Goal: Communication & Community: Answer question/provide support

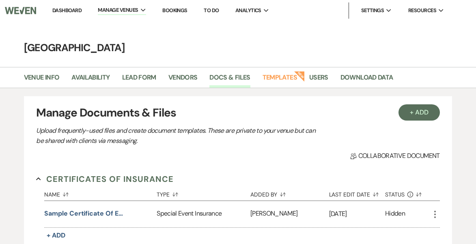
click at [70, 10] on link "Dashboard" at bounding box center [66, 10] width 29 height 7
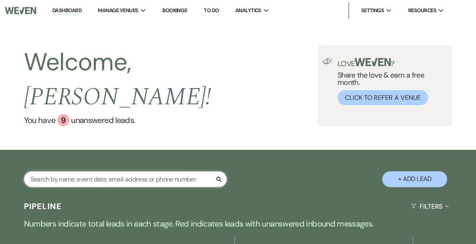
click at [52, 171] on input "text" at bounding box center [125, 179] width 203 height 16
type input "tobin"
select select "8"
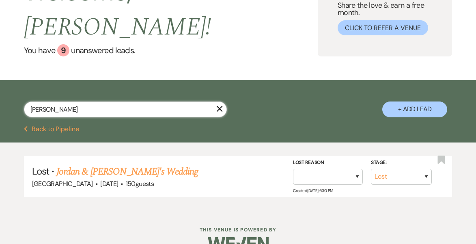
scroll to position [51, 0]
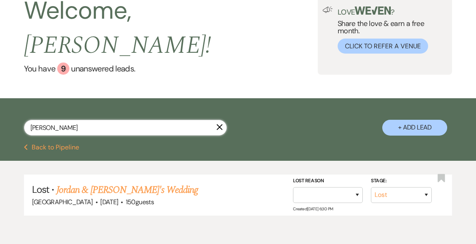
drag, startPoint x: 55, startPoint y: 109, endPoint x: 4, endPoint y: 100, distance: 52.3
click at [4, 102] on div "tobin X + Add Lead" at bounding box center [238, 121] width 476 height 39
type input "Maken"
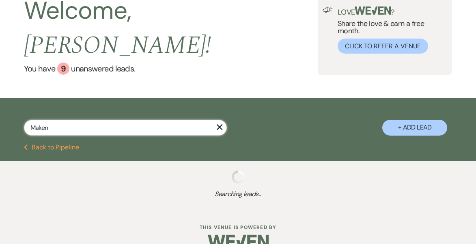
scroll to position [49, 0]
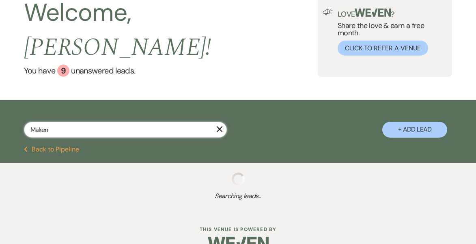
select select "8"
select select "6"
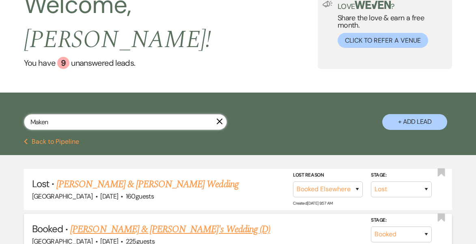
scroll to position [58, 0]
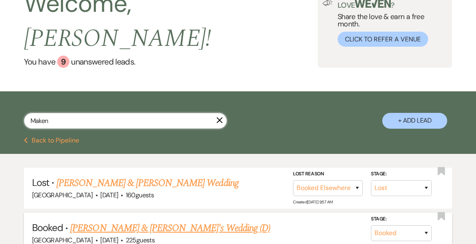
type input "Maken"
click at [91, 221] on link "Edward & Makenzie's Wedding (D)" at bounding box center [170, 228] width 200 height 15
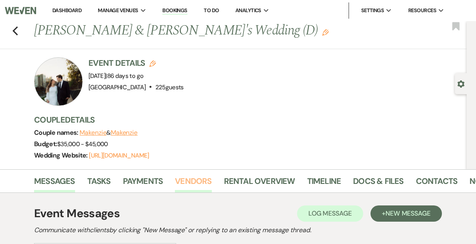
click at [191, 178] on link "Vendors" at bounding box center [193, 183] width 36 height 18
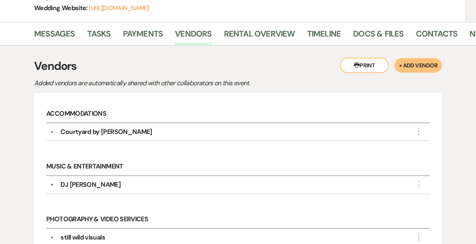
scroll to position [133, 0]
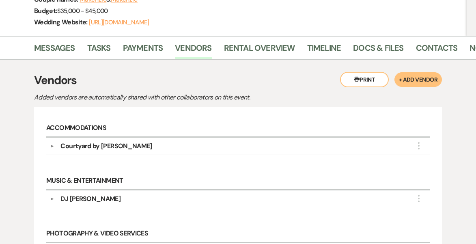
click at [378, 77] on button "+ Add Vendor" at bounding box center [417, 79] width 47 height 15
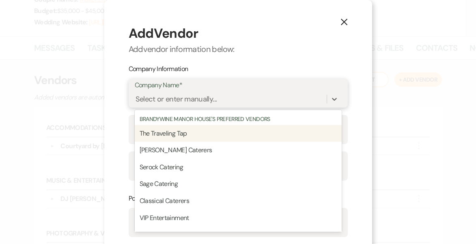
click at [217, 96] on div "Select or enter manually..." at bounding box center [231, 99] width 192 height 14
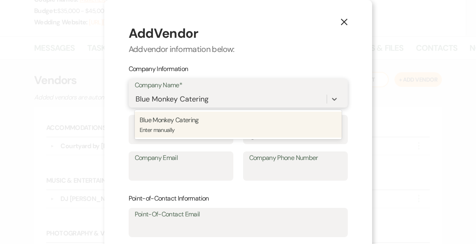
type input "Blue Monkey Catering"
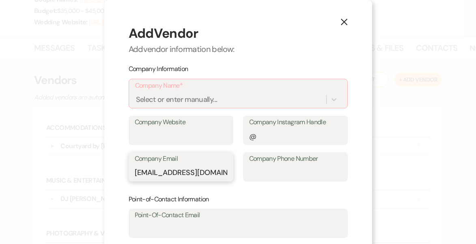
type input "chefclarke@hotmail.com"
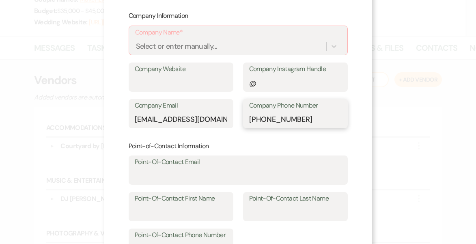
scroll to position [54, 0]
type input "215-651-8300"
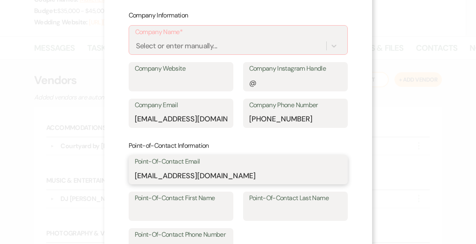
type input "chefclarke@hotmail.com"
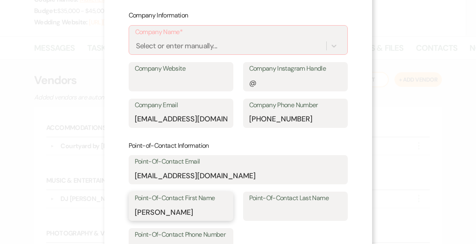
type input "Scott"
type input "W"
type input "Clarke"
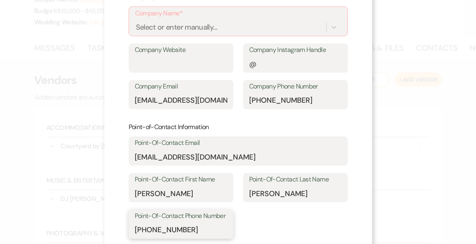
scroll to position [74, 0]
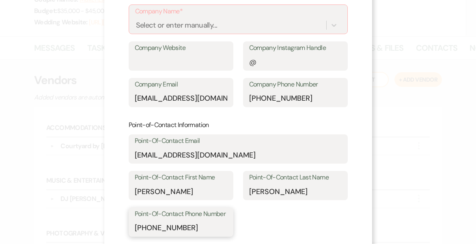
type input "215-651-8300"
drag, startPoint x: 221, startPoint y: 98, endPoint x: 103, endPoint y: 93, distance: 118.1
click at [103, 93] on div "X Add Vendor Add vendor information below: Company Information Company Name* Se…" at bounding box center [238, 122] width 476 height 244
type input "chefs@bluemonkeycatering.com"
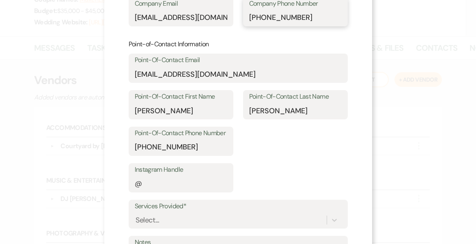
scroll to position [155, 0]
click at [170, 181] on input "Instagram Handle" at bounding box center [181, 183] width 92 height 16
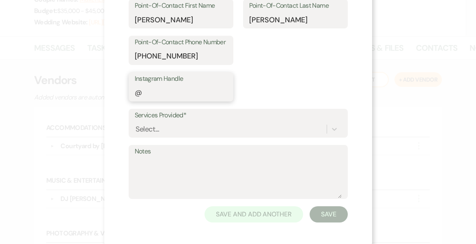
scroll to position [245, 0]
click at [286, 139] on form "Add Vendor Add vendor information below: Company Information Company Name* Sele…" at bounding box center [238, 1] width 219 height 444
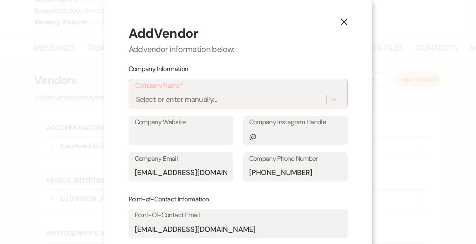
scroll to position [0, 0]
click at [196, 94] on div "Select or enter manually..." at bounding box center [177, 99] width 82 height 11
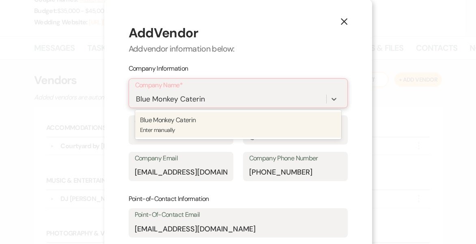
type input "Blue Monkey Catering"
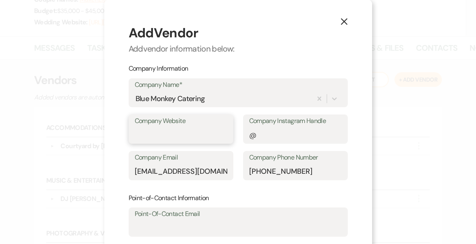
paste input "https://bluemonkeycatering.com"
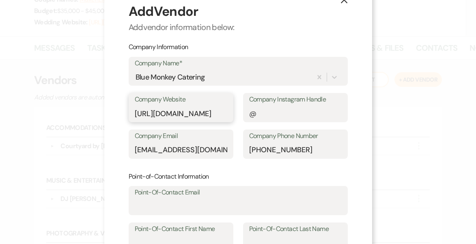
scroll to position [21, 0]
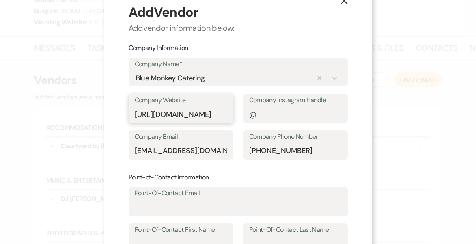
type input "https://bluemonkeycatering.com"
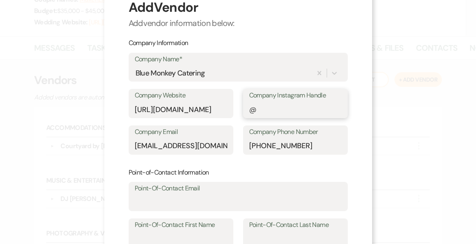
scroll to position [26, 0]
click at [165, 194] on input "Point-Of-Contact Email" at bounding box center [238, 202] width 207 height 16
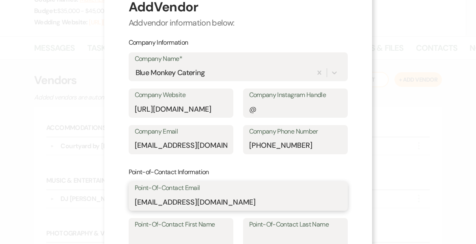
type input "chefclarke@hotmail.com"
type input "Scott"
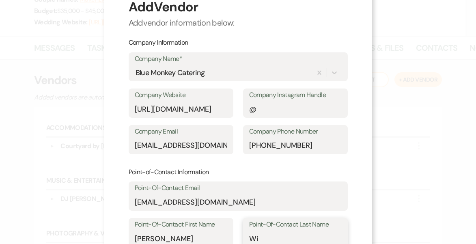
type input "W"
type input "Clarke"
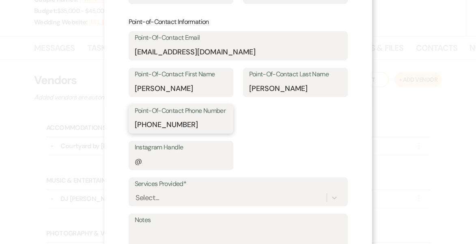
type input "610-651-8300"
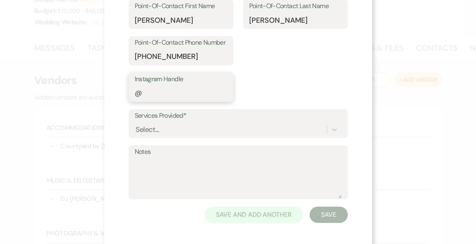
scroll to position [244, 0]
click at [326, 212] on button "Save" at bounding box center [328, 215] width 38 height 16
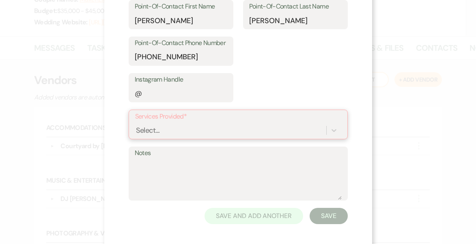
scroll to position [260, 0]
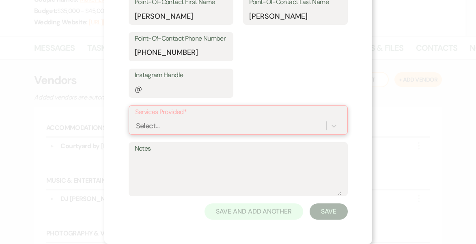
click at [249, 123] on div "Select..." at bounding box center [238, 125] width 206 height 15
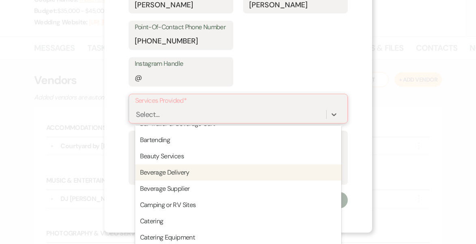
scroll to position [126, 0]
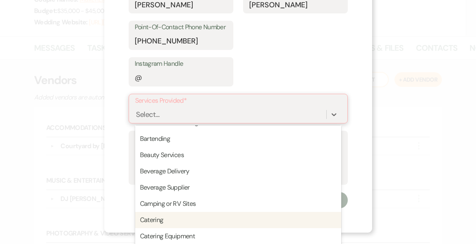
click at [148, 216] on div "Catering" at bounding box center [238, 220] width 206 height 16
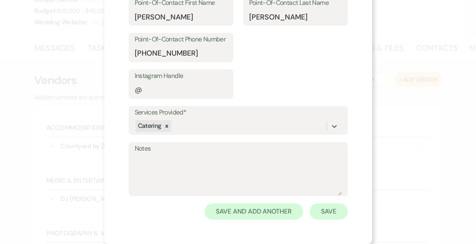
click at [328, 203] on button "Save" at bounding box center [328, 211] width 38 height 16
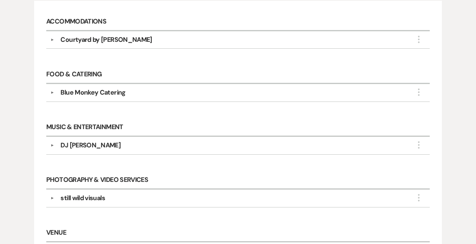
scroll to position [237, 0]
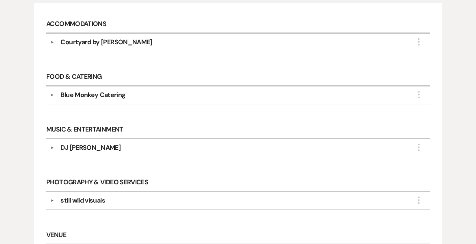
click at [109, 91] on div "Blue Monkey Catering" at bounding box center [92, 95] width 65 height 10
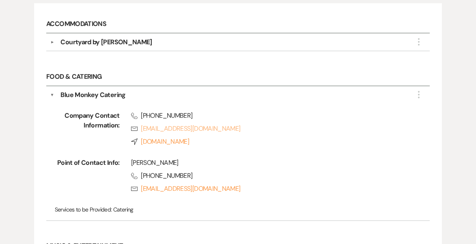
click at [177, 129] on link "Rsvp chefs@bluemonkeycatering.com" at bounding box center [268, 129] width 275 height 10
click at [184, 188] on link "Rsvp chefclarke@hotmail.com" at bounding box center [268, 189] width 275 height 10
select select "8"
select select "6"
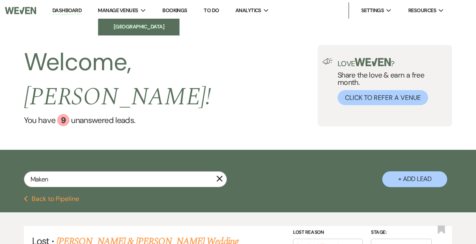
click at [122, 25] on li "[GEOGRAPHIC_DATA]" at bounding box center [138, 27] width 73 height 8
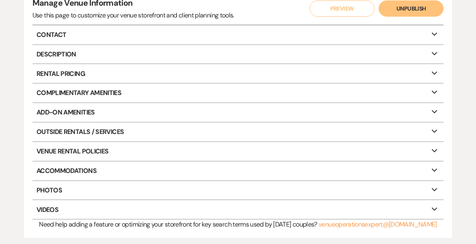
scroll to position [109, 0]
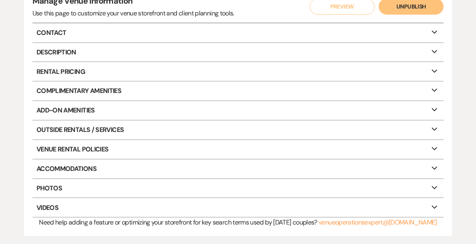
click at [261, 127] on p "Outside Rentals / Services Expand" at bounding box center [237, 129] width 411 height 19
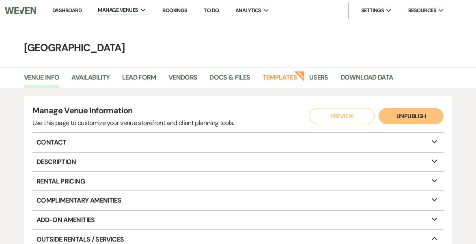
click at [290, 72] on li "Templates New" at bounding box center [283, 79] width 43 height 17
click at [290, 77] on link "Templates" at bounding box center [279, 79] width 34 height 15
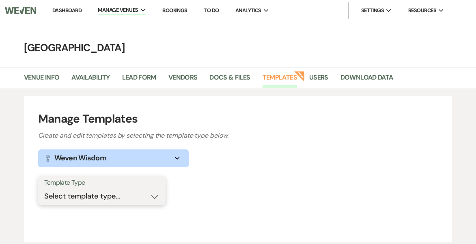
select select "Message Templates"
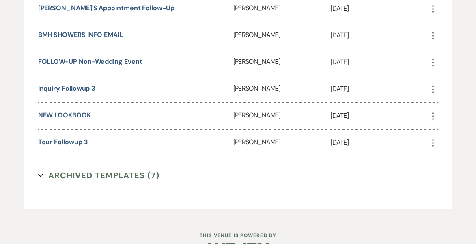
scroll to position [1124, 0]
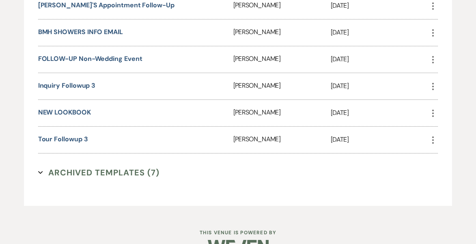
click at [42, 170] on icon "Expand" at bounding box center [40, 172] width 5 height 5
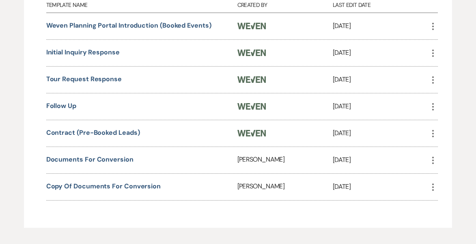
scroll to position [1309, 0]
click at [133, 181] on link "Copy of Documents for Conversion" at bounding box center [103, 185] width 114 height 9
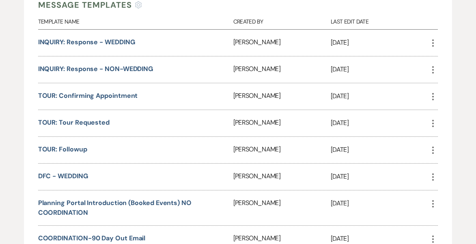
scroll to position [233, 0]
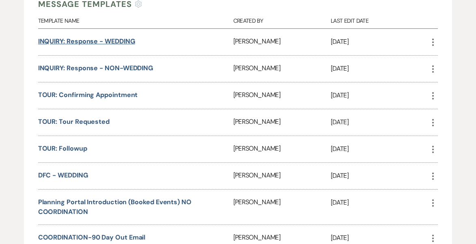
click at [93, 39] on link "INQUIRY: Response - WEDDING" at bounding box center [86, 41] width 97 height 9
click at [142, 66] on link "INQUIRY: Response - NON-WEDDING" at bounding box center [95, 68] width 115 height 9
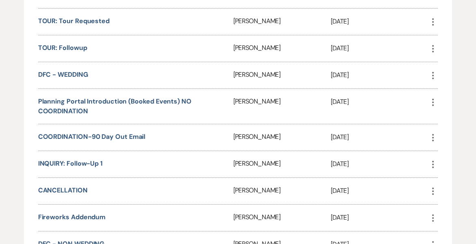
scroll to position [338, 0]
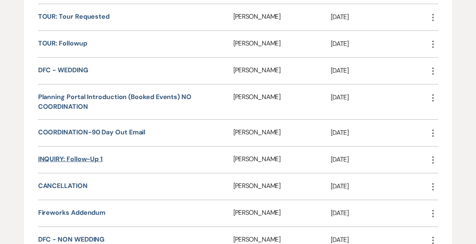
click at [98, 159] on link "INQUIRY: Follow-Up 1" at bounding box center [70, 158] width 64 height 9
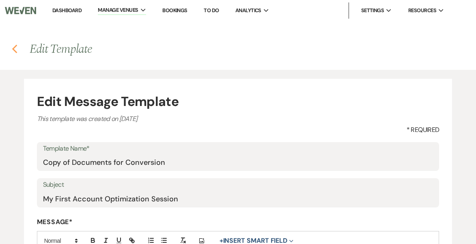
click at [15, 53] on use "button" at bounding box center [14, 49] width 5 height 9
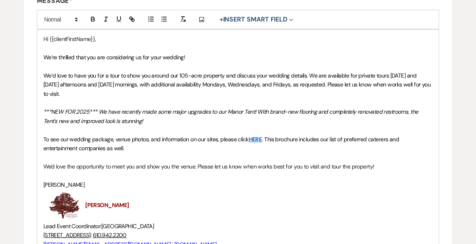
scroll to position [225, 0]
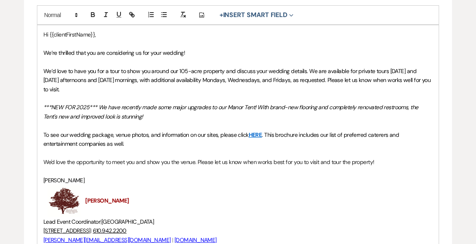
drag, startPoint x: 386, startPoint y: 157, endPoint x: 16, endPoint y: 36, distance: 389.5
click at [16, 36] on div "Edit Message Template This template was created on Jan 9, 2024 * Required Templ…" at bounding box center [238, 98] width 476 height 509
copy div "Hi {{clientFirstName}}, We’re thrilled that you are considering us for your wed…"
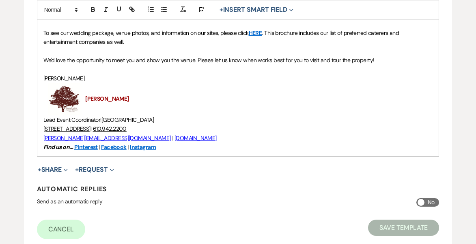
scroll to position [357, 0]
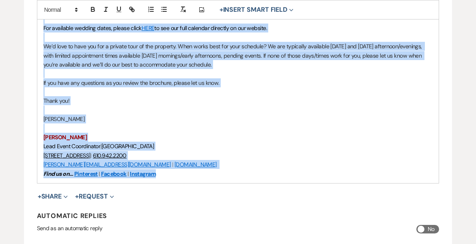
scroll to position [357, 0]
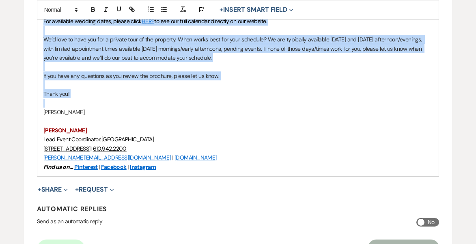
drag, startPoint x: 43, startPoint y: 47, endPoint x: 109, endPoint y: 77, distance: 73.0
click at [109, 77] on div "Hi {{clientFirstName}}, Thank you for contacting us! We’re thrilled that you’re…" at bounding box center [237, 35] width 401 height 282
copy div "Hi {{clientFirstName}}, Thank you for contacting us! We’re thrilled that you’re…"
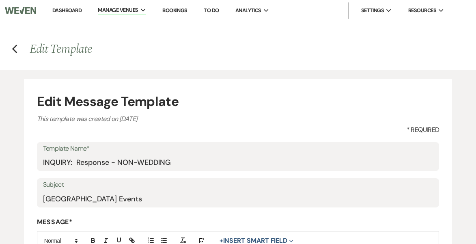
scroll to position [0, 0]
click at [15, 50] on icon "Previous" at bounding box center [15, 49] width 6 height 10
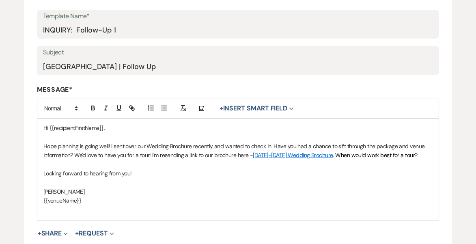
scroll to position [156, 0]
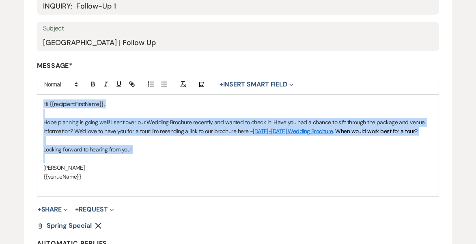
drag, startPoint x: 44, startPoint y: 101, endPoint x: 100, endPoint y: 159, distance: 80.3
click at [100, 159] on div "Hi {{recipientFirstName}}, Hope planning is going well! I sent over our Wedding…" at bounding box center [237, 144] width 401 height 101
copy div "Hi {{recipientFirstName}}, Hope planning is going well! I sent over our Wedding…"
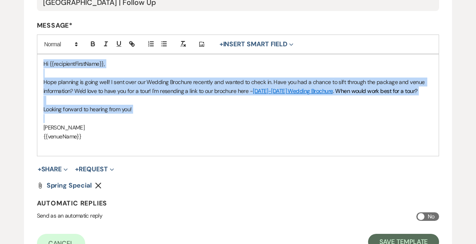
scroll to position [200, 0]
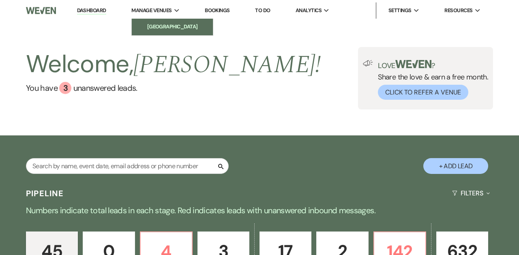
click at [171, 25] on li "[GEOGRAPHIC_DATA]" at bounding box center [172, 27] width 73 height 8
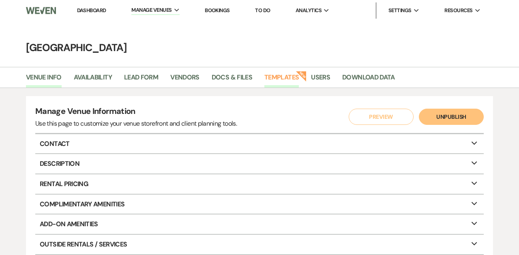
click at [285, 77] on link "Templates" at bounding box center [281, 79] width 34 height 15
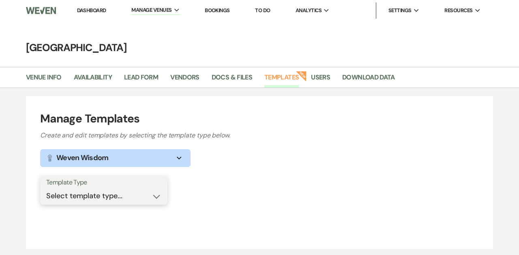
select select "Message Templates"
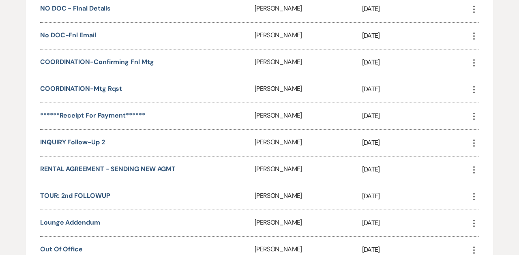
scroll to position [589, 0]
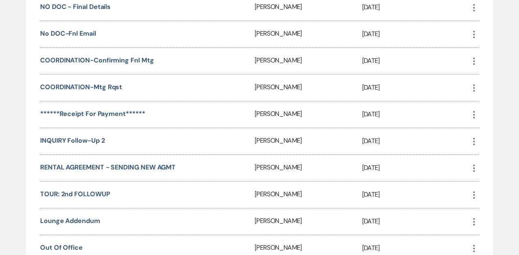
click at [154, 139] on div "INQUIRY Follow-up 2" at bounding box center [147, 141] width 214 height 26
click at [100, 137] on link "INQUIRY Follow-up 2" at bounding box center [72, 140] width 64 height 9
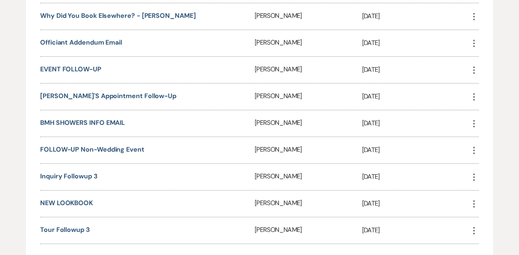
scroll to position [1023, 0]
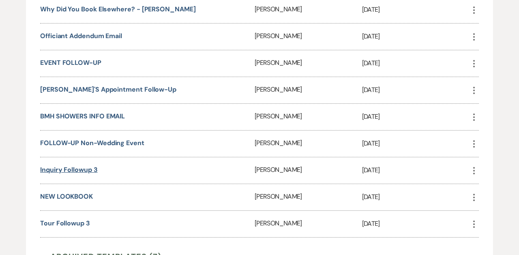
click at [82, 167] on link "Inquiry Followup 3" at bounding box center [69, 169] width 58 height 9
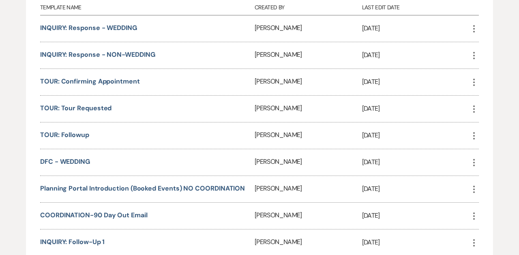
scroll to position [223, 0]
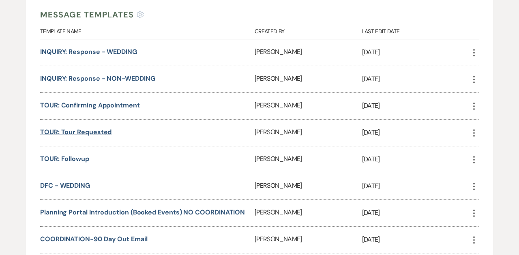
click at [91, 131] on link "TOUR: Tour Requested" at bounding box center [75, 132] width 71 height 9
click at [90, 161] on div "TOUR: Followup" at bounding box center [147, 159] width 214 height 26
click at [75, 157] on link "TOUR: Followup" at bounding box center [64, 158] width 49 height 9
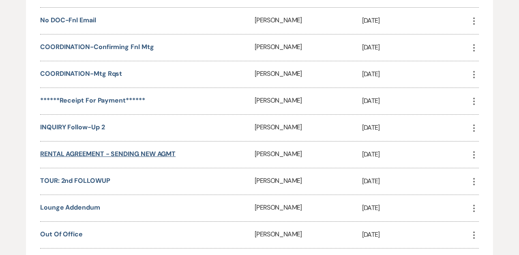
scroll to position [605, 0]
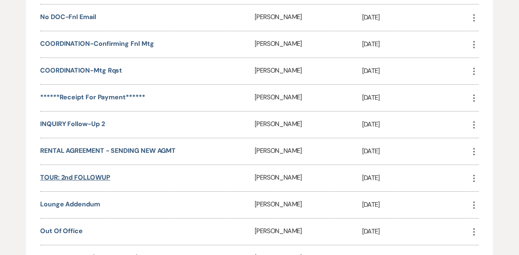
click at [88, 175] on link "TOUR: 2nd FOLLOWUP" at bounding box center [75, 177] width 70 height 9
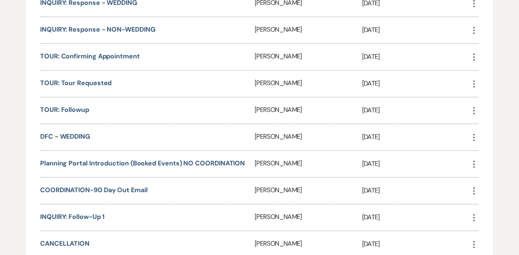
scroll to position [262, 0]
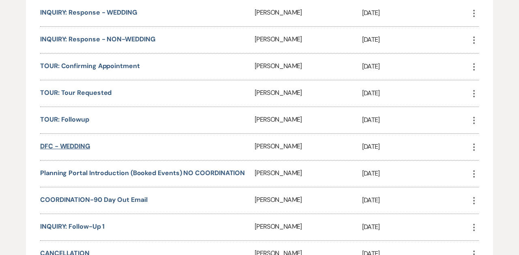
click at [76, 146] on link "DFC - WEDDING" at bounding box center [65, 146] width 50 height 9
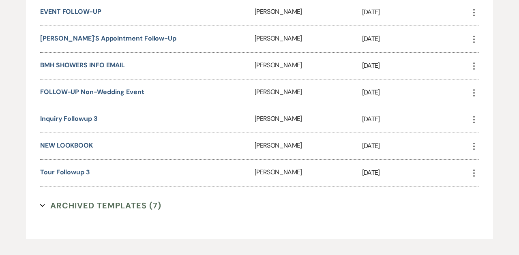
scroll to position [1077, 0]
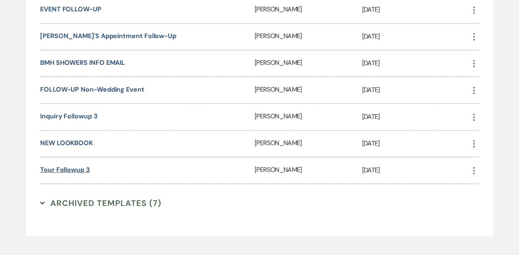
click at [77, 169] on link "Tour Followup 3" at bounding box center [65, 169] width 50 height 9
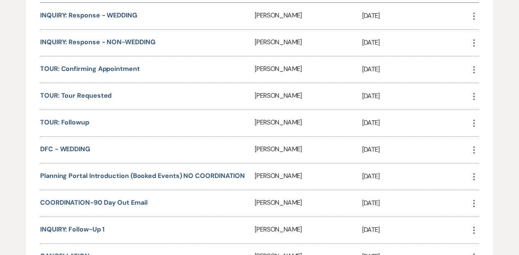
scroll to position [255, 0]
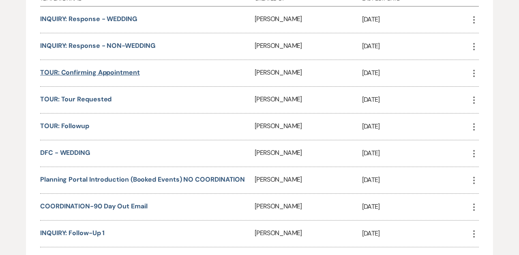
click at [99, 71] on link "TOUR: Confirming Appointment" at bounding box center [90, 72] width 100 height 9
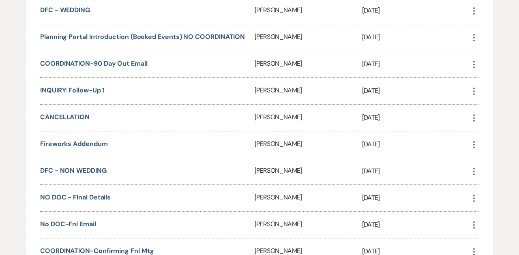
scroll to position [399, 0]
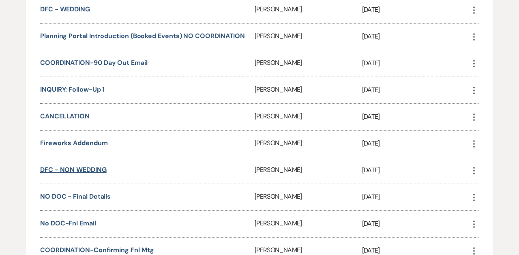
click at [98, 167] on link "DFC - NON WEDDING" at bounding box center [73, 169] width 66 height 9
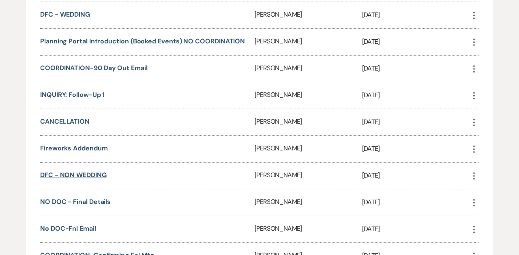
scroll to position [394, 0]
click at [117, 66] on link "COORDINATION-90 Day Out Email" at bounding box center [93, 67] width 107 height 9
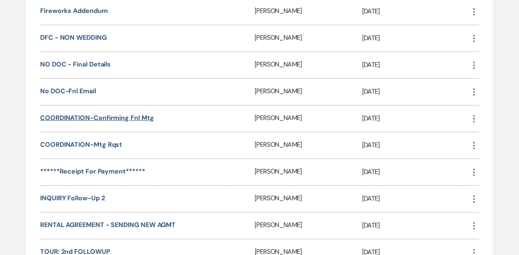
scroll to position [531, 0]
click at [83, 144] on link "COORDINATION-Mtg Rqst" at bounding box center [81, 145] width 82 height 9
click at [97, 119] on link "COORDINATION-Confirming Fnl Mtg" at bounding box center [97, 118] width 114 height 9
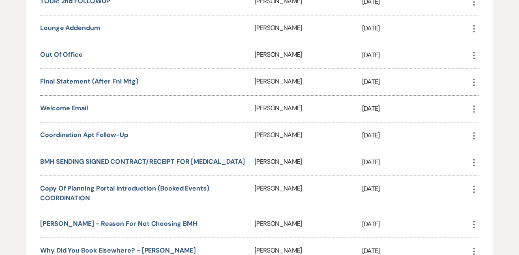
scroll to position [782, 0]
click at [100, 135] on link "Coordination Apt Follow-up" at bounding box center [84, 134] width 88 height 9
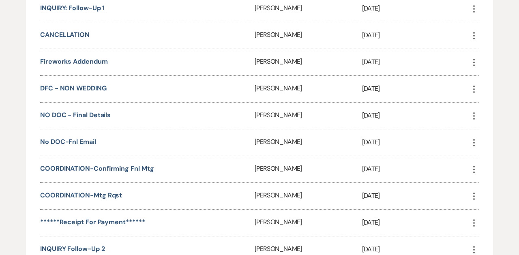
scroll to position [481, 0]
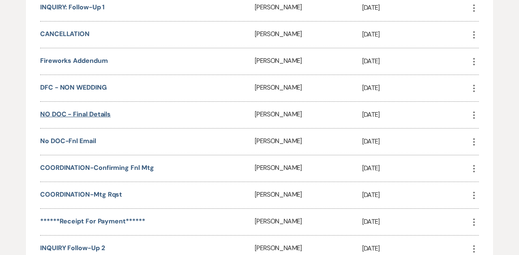
click at [85, 114] on link "NO DOC - Final Details" at bounding box center [75, 114] width 71 height 9
click at [66, 142] on link "No DOC-Fnl Email" at bounding box center [68, 141] width 56 height 9
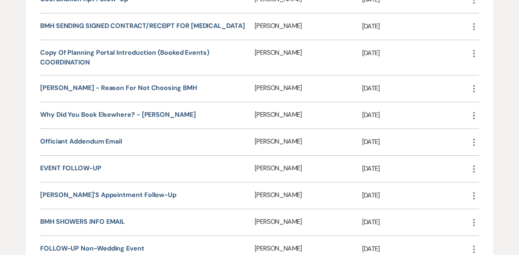
scroll to position [929, 0]
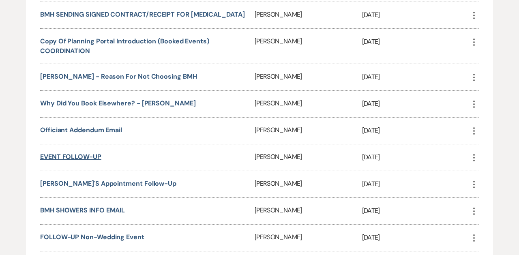
click at [88, 154] on link "EVENT FOLLOW-UP" at bounding box center [70, 156] width 61 height 9
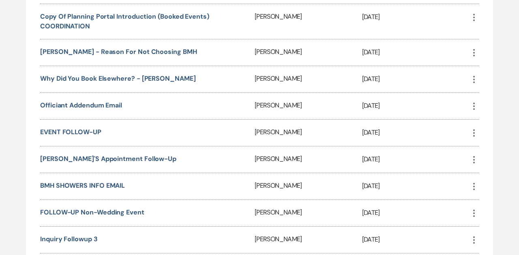
scroll to position [952, 0]
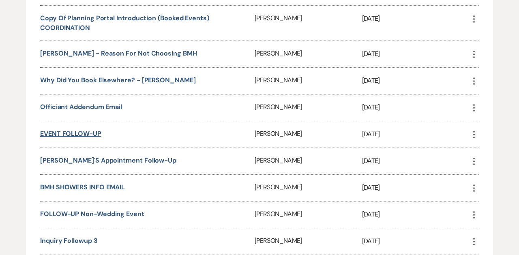
click at [83, 132] on link "EVENT FOLLOW-UP" at bounding box center [70, 133] width 61 height 9
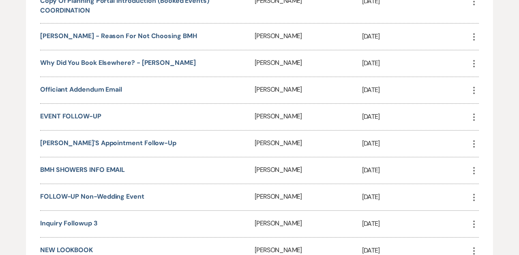
scroll to position [964, 0]
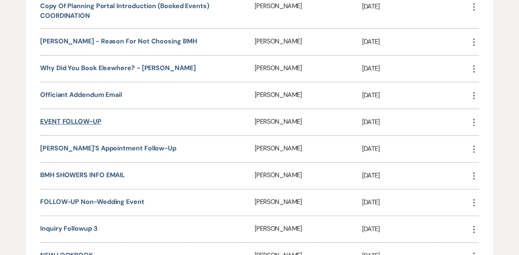
click at [81, 120] on link "EVENT FOLLOW-UP" at bounding box center [70, 121] width 61 height 9
click at [474, 121] on use "button" at bounding box center [474, 122] width 2 height 7
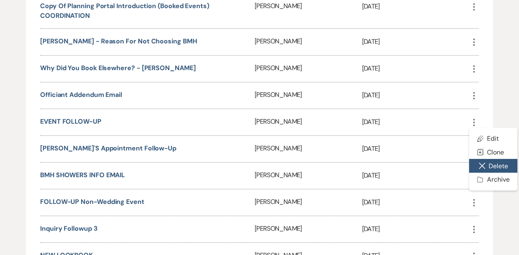
click at [490, 163] on button "Close Delete X Delete" at bounding box center [493, 166] width 48 height 14
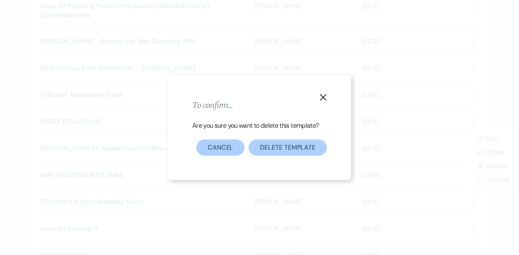
click at [296, 149] on button "Delete Template" at bounding box center [288, 147] width 78 height 16
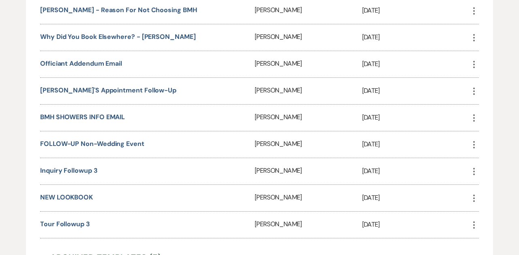
scroll to position [995, 0]
click at [142, 143] on link "FOLLOW-UP Non-Wedding Event" at bounding box center [92, 144] width 104 height 9
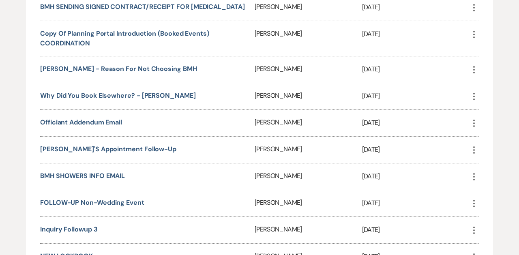
scroll to position [942, 0]
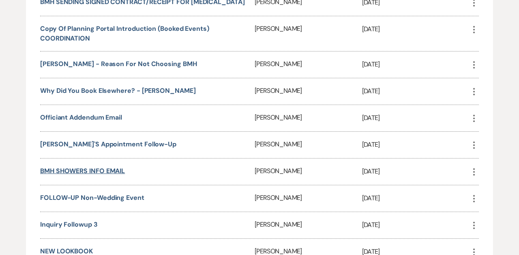
click at [94, 169] on link "BMH SHOWERS INFO EMAIL" at bounding box center [82, 171] width 85 height 9
click at [98, 142] on link "Nancy's Appointment Follow-up" at bounding box center [108, 144] width 136 height 9
click at [99, 89] on link "Why did you book elsewhere? - AIMEE" at bounding box center [118, 90] width 156 height 9
click at [88, 62] on link "Nancy - Reason for not choosing BMH" at bounding box center [118, 64] width 157 height 9
click at [474, 63] on icon "More" at bounding box center [474, 65] width 10 height 10
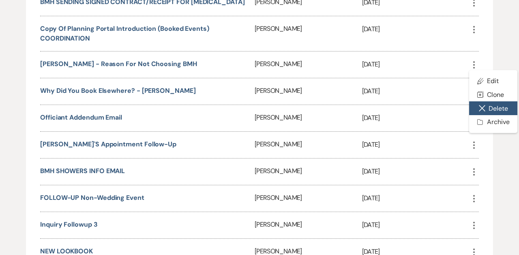
click at [487, 108] on button "Close Delete X Delete" at bounding box center [493, 108] width 48 height 14
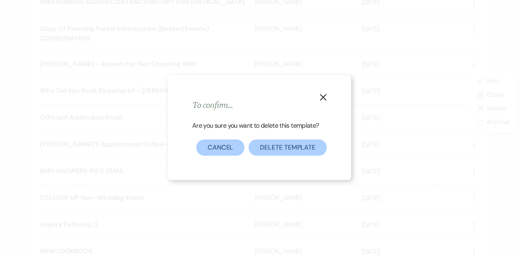
click at [277, 147] on button "Delete Template" at bounding box center [288, 147] width 78 height 16
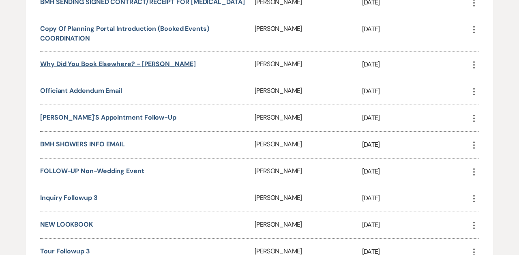
click at [90, 62] on link "Why did you book elsewhere? - AIMEE" at bounding box center [118, 64] width 156 height 9
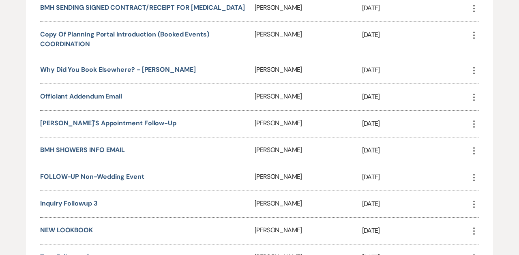
scroll to position [937, 0]
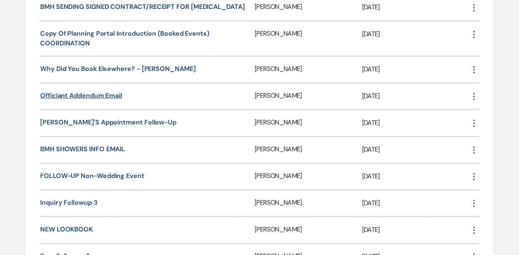
click at [102, 91] on link "Officiant Addendum Email" at bounding box center [81, 95] width 82 height 9
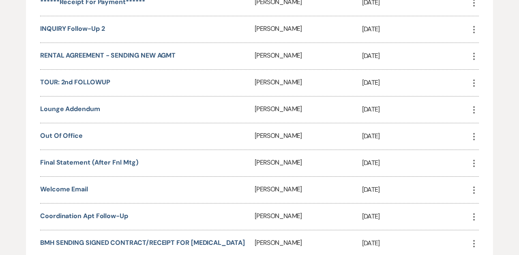
scroll to position [704, 0]
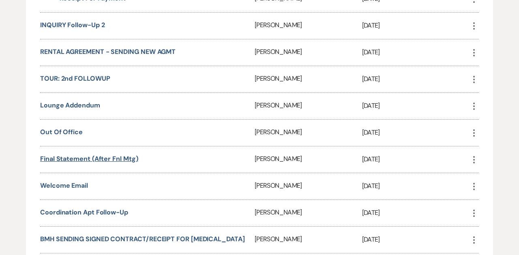
click at [116, 154] on link "Final Statement (after fnl mtg)" at bounding box center [89, 158] width 98 height 9
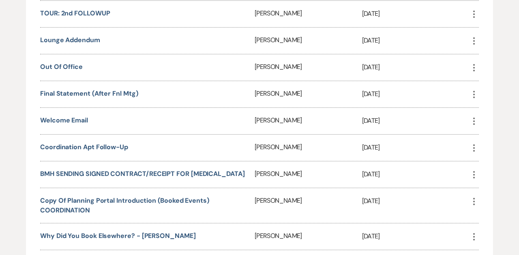
scroll to position [768, 0]
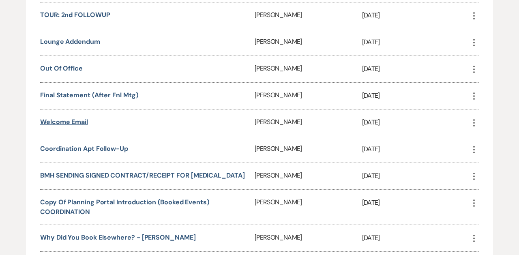
click at [76, 120] on link "Welcome Email" at bounding box center [64, 122] width 48 height 9
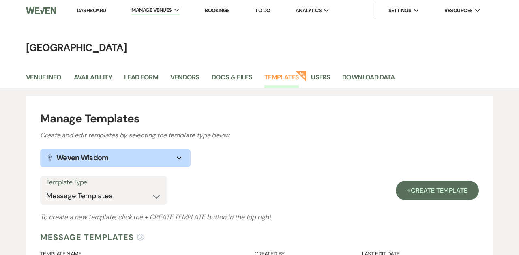
scroll to position [0, 0]
click at [99, 8] on link "Dashboard" at bounding box center [91, 10] width 29 height 7
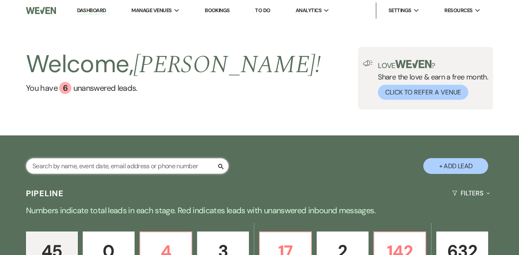
click at [70, 166] on input "text" at bounding box center [127, 166] width 203 height 16
type input "AERIAL"
select select "8"
select select "1"
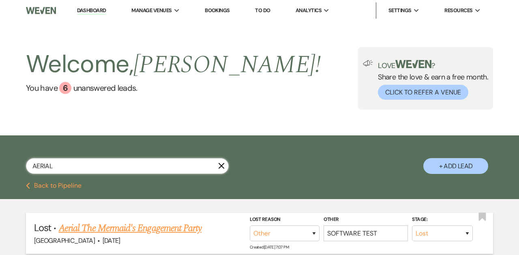
type input "AERIAL"
click at [104, 230] on link "Aerial The Mermaid's Engagement Party" at bounding box center [130, 228] width 143 height 15
select select "8"
select select "1"
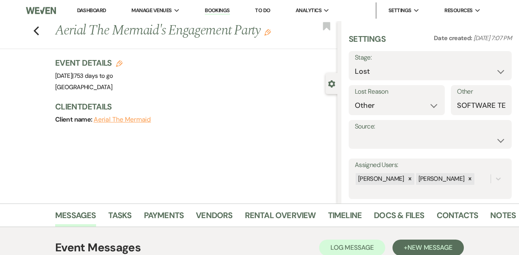
select select "10"
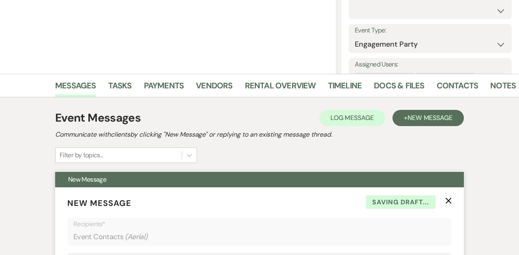
scroll to position [125, 0]
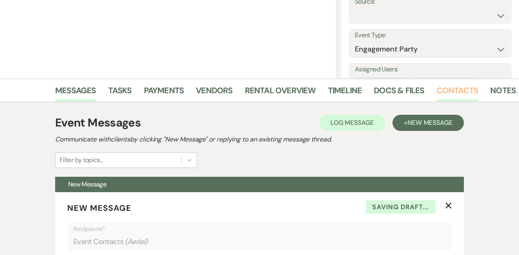
click at [463, 88] on link "Contacts" at bounding box center [458, 93] width 42 height 18
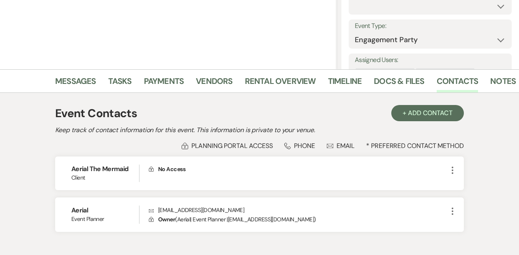
scroll to position [132, 0]
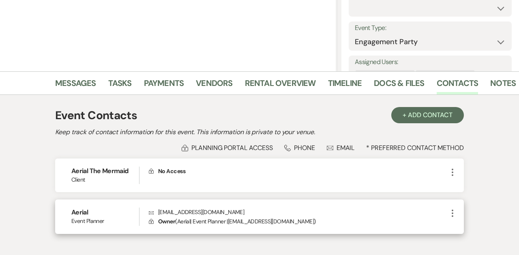
click at [455, 209] on icon "More" at bounding box center [453, 213] width 10 height 10
click at [466, 227] on button "Pencil Edit" at bounding box center [472, 229] width 48 height 14
select select "2"
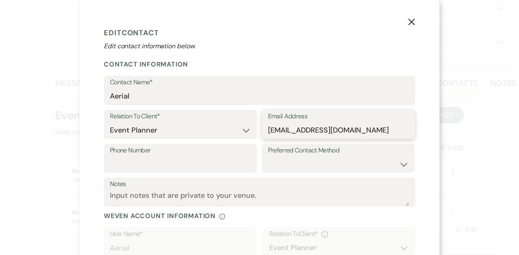
drag, startPoint x: 370, startPoint y: 128, endPoint x: 324, endPoint y: 127, distance: 45.8
click at [324, 127] on input "nancylynneck@gmail.com" at bounding box center [338, 130] width 141 height 16
type input "nancy@brandywinemanorhouse.com"
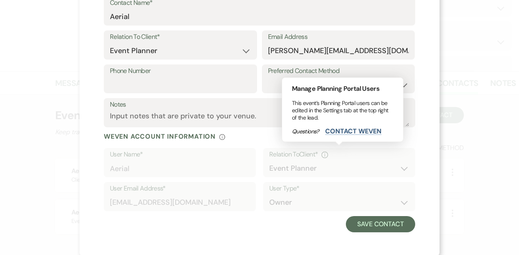
scroll to position [79, 0]
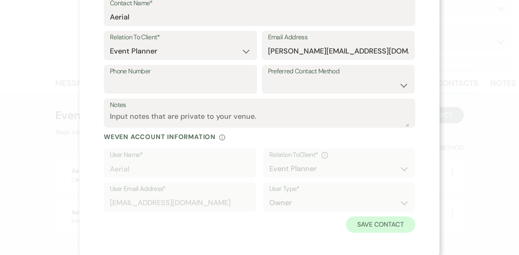
click at [390, 219] on button "Save Contact" at bounding box center [380, 225] width 69 height 16
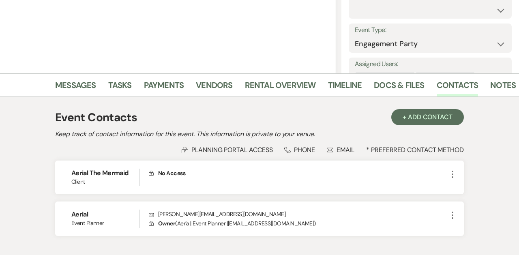
scroll to position [130, 0]
click at [73, 86] on link "Messages" at bounding box center [75, 88] width 41 height 18
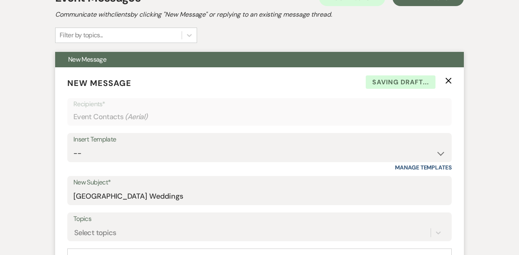
scroll to position [251, 0]
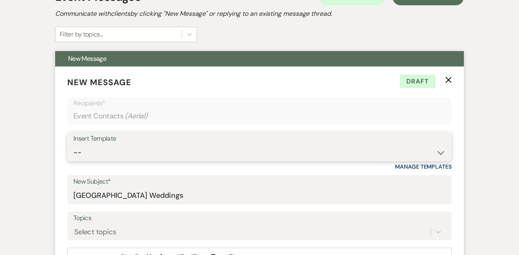
select select "3339"
type input "*Please Read* Welcome Email & Important Documents"
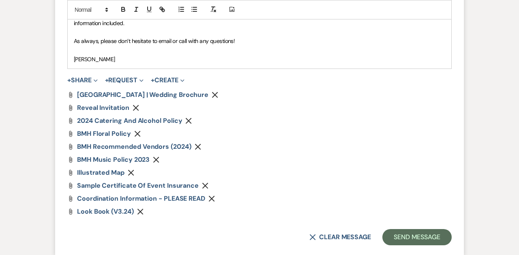
scroll to position [662, 0]
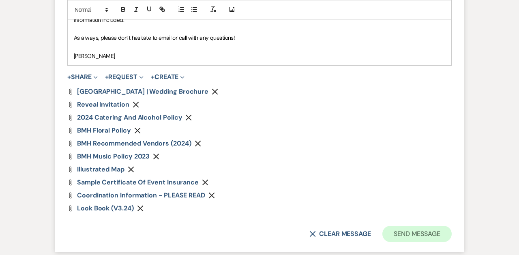
click at [413, 229] on button "Send Message" at bounding box center [416, 234] width 69 height 16
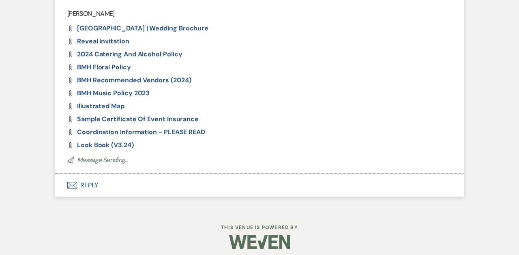
scroll to position [545, 0]
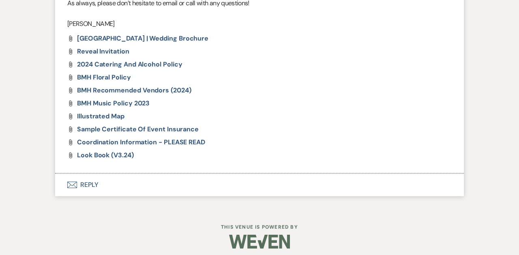
select select "8"
select select "1"
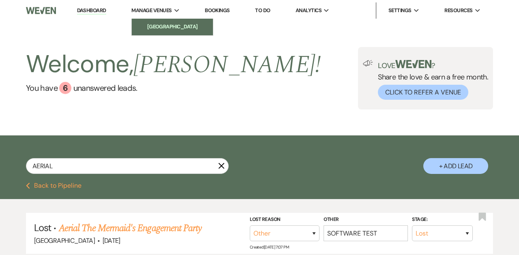
click at [163, 26] on li "[GEOGRAPHIC_DATA]" at bounding box center [172, 27] width 73 height 8
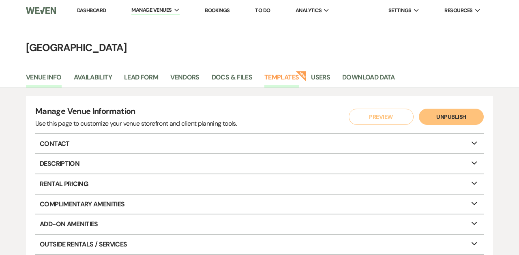
click at [287, 75] on link "Templates" at bounding box center [281, 79] width 34 height 15
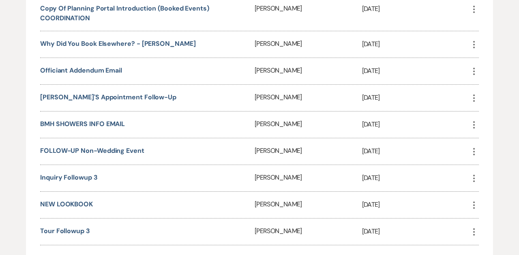
scroll to position [968, 0]
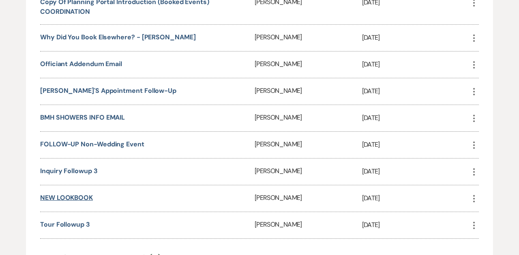
click at [79, 199] on link "NEW LOOKBOOK" at bounding box center [66, 197] width 53 height 9
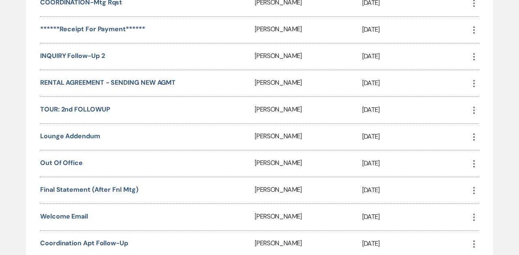
scroll to position [671, 0]
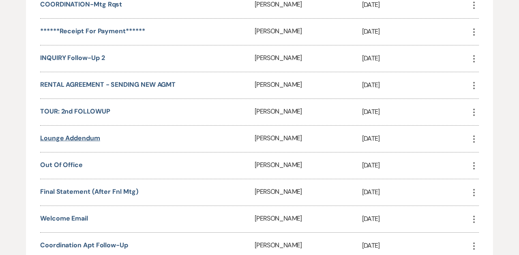
click at [89, 139] on link "Lounge Addendum" at bounding box center [70, 138] width 60 height 9
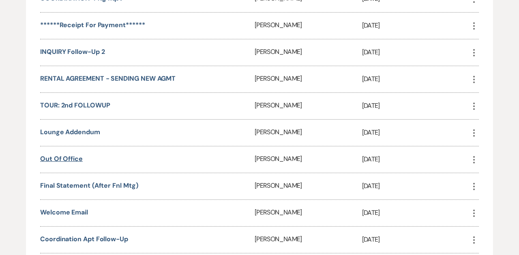
click at [81, 158] on link "Out of Office" at bounding box center [61, 158] width 43 height 9
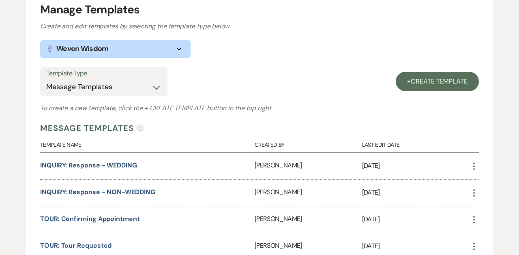
scroll to position [104, 0]
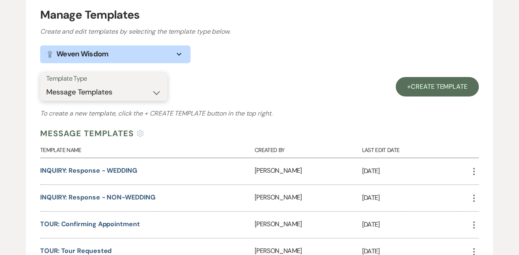
select select "Inventory Items"
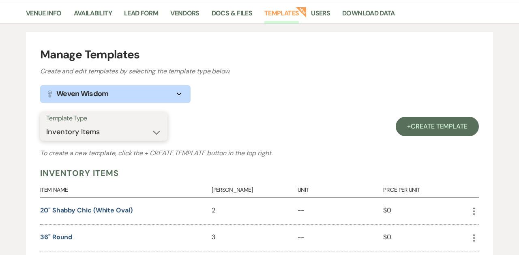
scroll to position [65, 0]
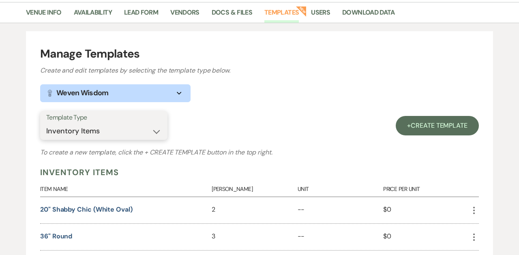
select select "8"
select select "1"
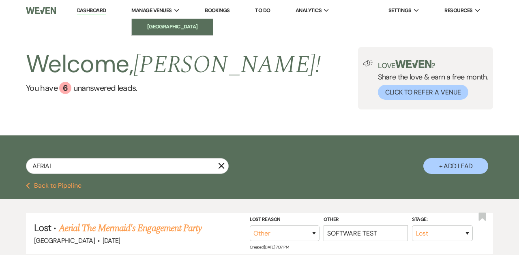
click at [148, 29] on li "[GEOGRAPHIC_DATA]" at bounding box center [172, 27] width 73 height 8
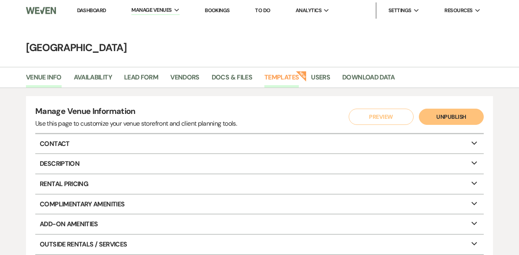
click at [291, 76] on link "Templates" at bounding box center [281, 79] width 34 height 15
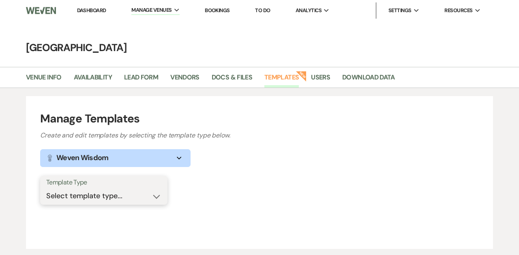
select select "Payment Plan"
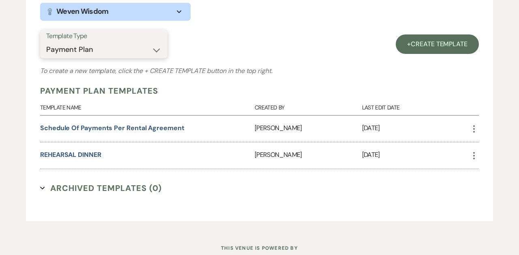
scroll to position [150, 0]
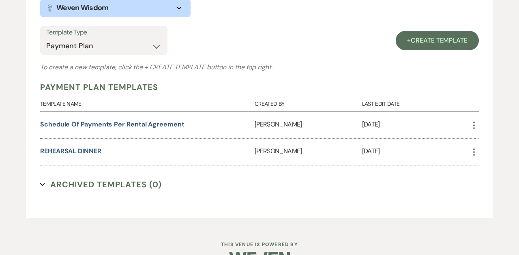
click at [149, 124] on link "Schedule of Payments Per Rental Agreement" at bounding box center [112, 124] width 144 height 9
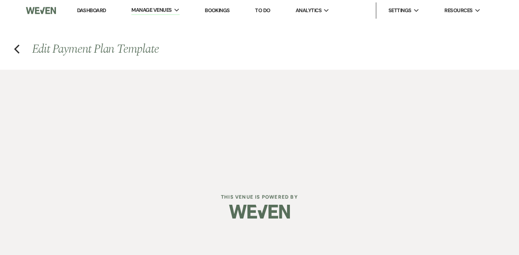
select select "flat"
select select "true"
select select "flat"
select select "true"
select select "client"
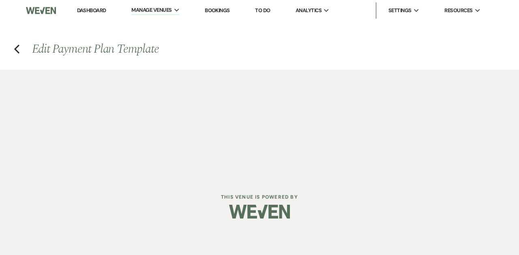
select select "weekly"
select select "weeks"
select select "complete"
select select "flat"
select select "true"
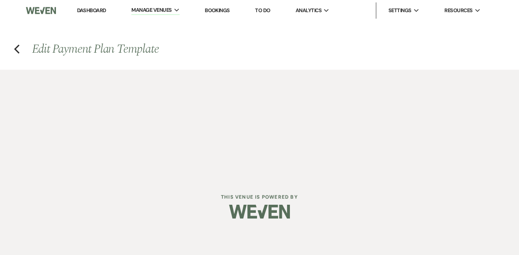
select select "client"
select select "weekly"
select select "weeks"
select select "complete"
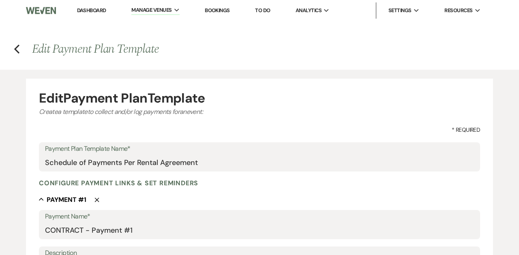
select select "Payment Plan"
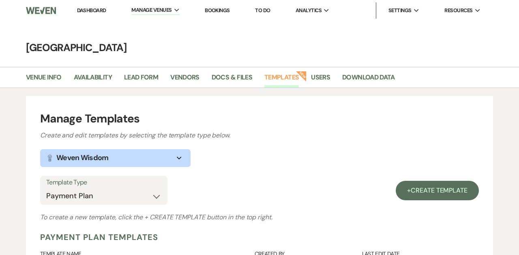
click at [282, 77] on link "Templates" at bounding box center [281, 79] width 34 height 15
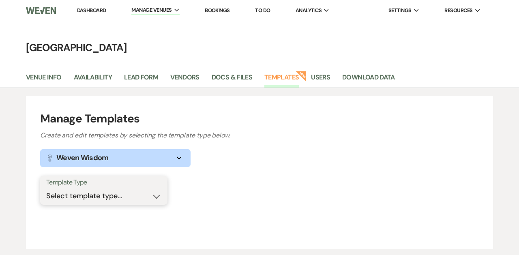
select select "Categories"
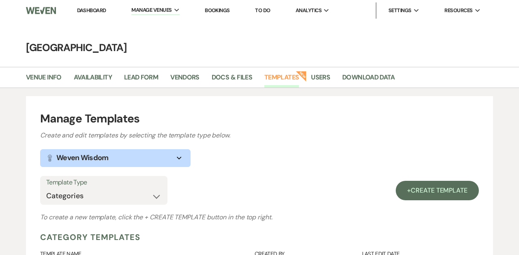
click at [286, 78] on link "Templates" at bounding box center [281, 79] width 34 height 15
select select
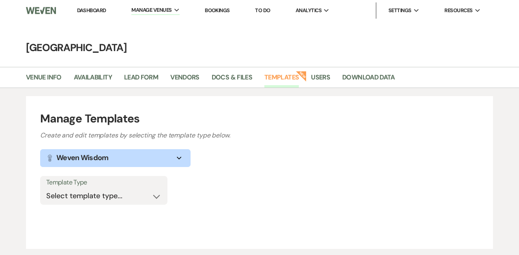
click at [179, 158] on use "button" at bounding box center [179, 158] width 4 height 3
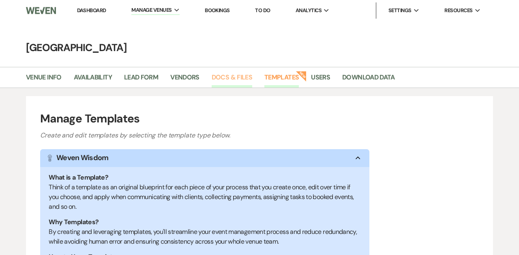
click at [221, 75] on link "Docs & Files" at bounding box center [232, 79] width 41 height 15
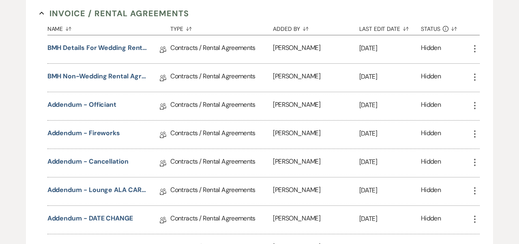
scroll to position [253, 0]
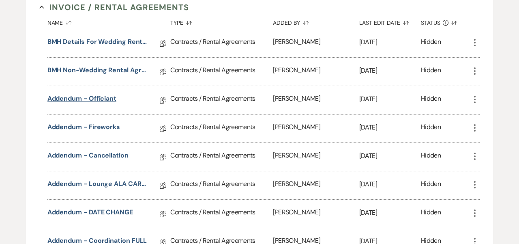
click at [98, 99] on link "Addendum - Officiant" at bounding box center [81, 100] width 69 height 13
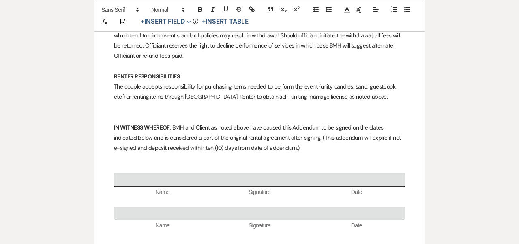
scroll to position [939, 0]
click at [307, 132] on p "IN WITNESS WHEREOF , BMH and Client as noted above have caused this Addendum to…" at bounding box center [259, 138] width 291 height 31
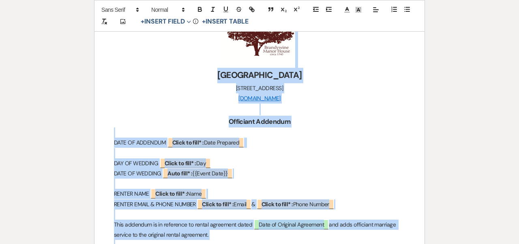
scroll to position [178, 0]
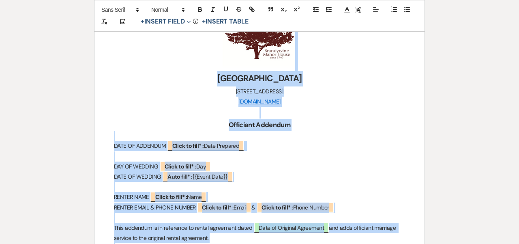
drag, startPoint x: 307, startPoint y: 132, endPoint x: 143, endPoint y: 68, distance: 175.9
copy div "﻿ ﻿ Brandywine Manor House 120 Germany Hollow Road, Honey Brook, PA, 19344 www.…"
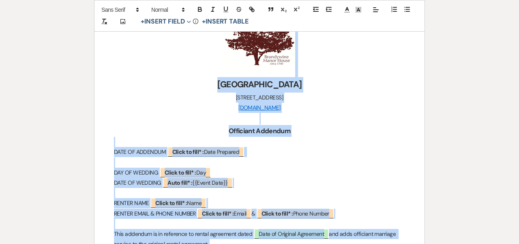
scroll to position [168, 0]
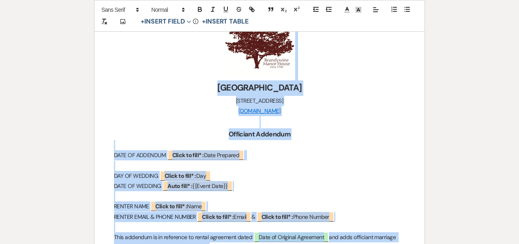
copy div "﻿ ﻿ Brandywine Manor House 120 Germany Hollow Road, Honey Brook, PA, 19344 www.…"
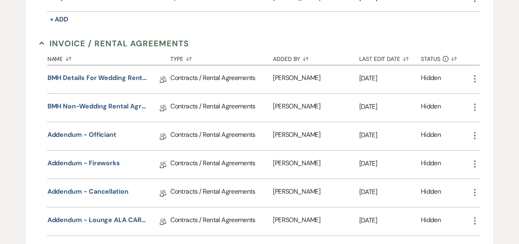
scroll to position [219, 0]
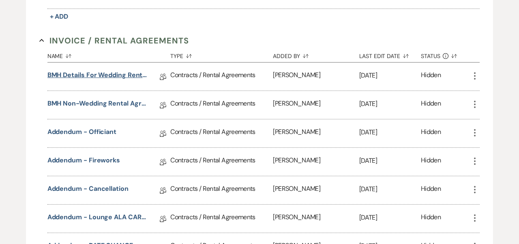
click at [103, 74] on link "BMH Details for Wedding Rental Agreement" at bounding box center [97, 76] width 101 height 13
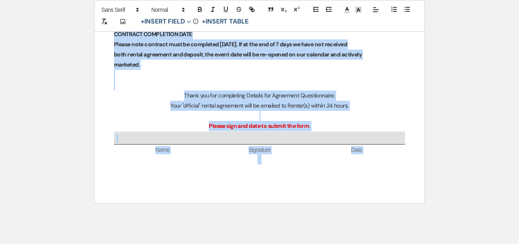
scroll to position [1003, 0]
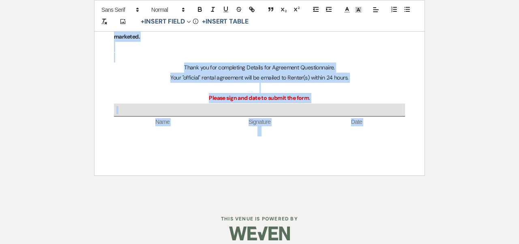
drag, startPoint x: 112, startPoint y: 45, endPoint x: 197, endPoint y: 178, distance: 157.4
copy div "DAY OF WEEK ﻿ Click to fill: Day of Week ﻿ DATE OF EVENT ﻿ Click to fill: Date …"
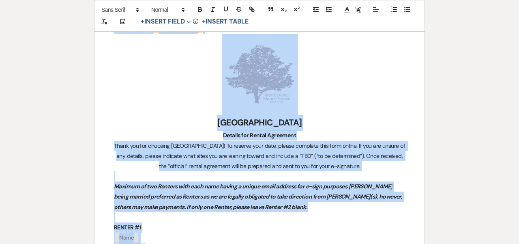
scroll to position [142, 0]
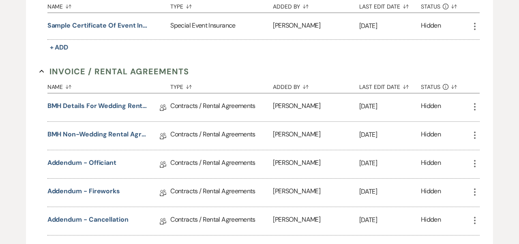
scroll to position [189, 0]
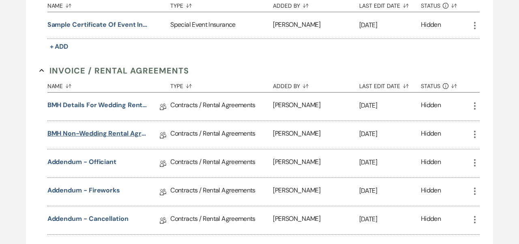
click at [114, 132] on link "BMH Non-Wedding Rental Agreement" at bounding box center [97, 135] width 101 height 13
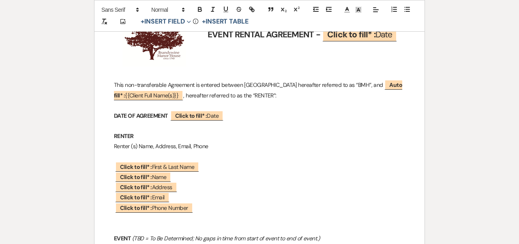
scroll to position [170, 0]
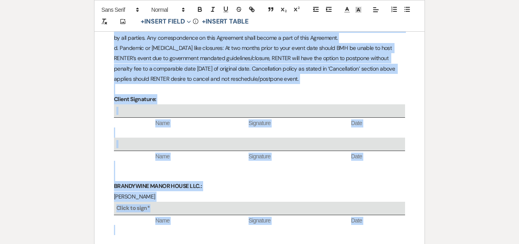
scroll to position [3495, 0]
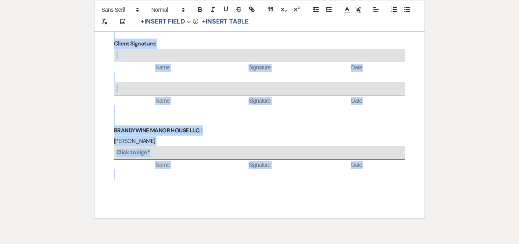
drag, startPoint x: 197, startPoint y: 68, endPoint x: 244, endPoint y: 265, distance: 202.4
copy div "EVENT RENTAL AGREEMENT - ﻿ Click to fill* : Date ﻿ This non-transferable Agreem…"
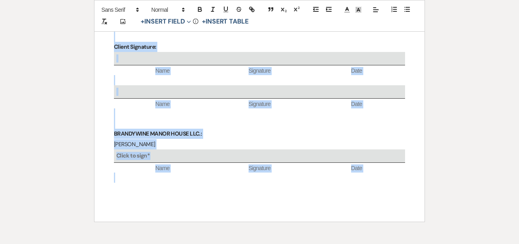
scroll to position [3488, 0]
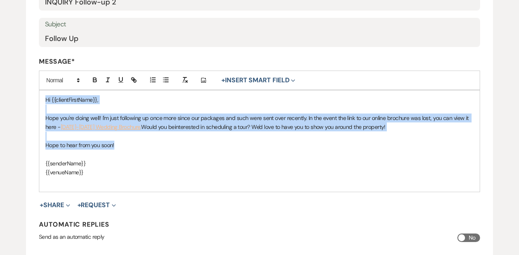
click at [125, 146] on div "Hi {{clientFirstName}}, Hope you're doing well! I'm just following up once more…" at bounding box center [259, 140] width 440 height 101
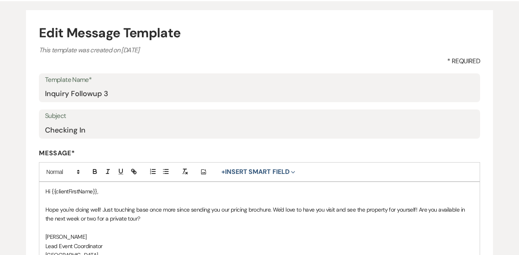
scroll to position [177, 0]
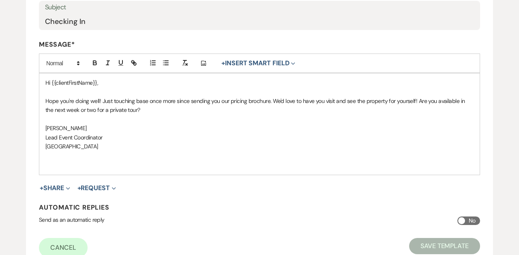
drag, startPoint x: 112, startPoint y: 144, endPoint x: 49, endPoint y: 75, distance: 92.7
click at [49, 75] on div "Hi {{clientFirstName}}, Hope you're doing well! Just touching base once more si…" at bounding box center [259, 123] width 440 height 101
copy div "Hi {{clientFirstName}}, Hope you're doing well! Just touching base once more si…"
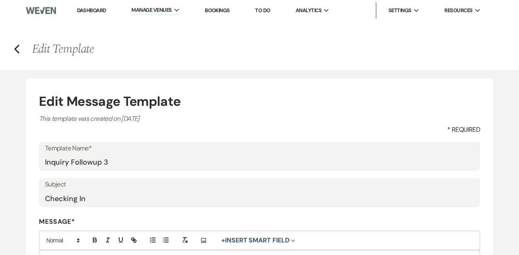
scroll to position [0, 0]
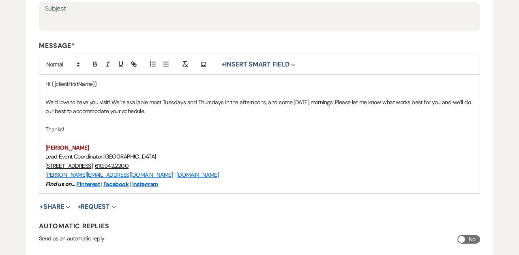
scroll to position [176, 0]
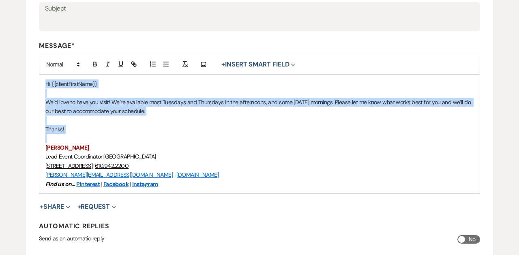
drag, startPoint x: 45, startPoint y: 82, endPoint x: 125, endPoint y: 137, distance: 97.7
click at [125, 137] on div "Hi {{clientFirstName}} We’d love to have you visit! We’re available most Tuesda…" at bounding box center [259, 134] width 440 height 119
copy div "Hi {{clientFirstName}} We’d love to have you visit! We’re available most Tuesda…"
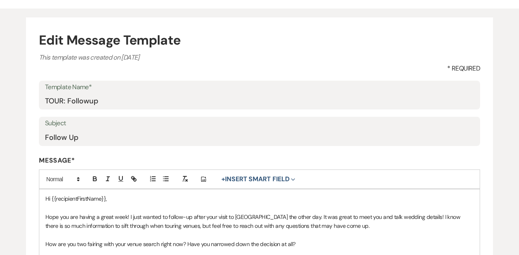
scroll to position [190, 0]
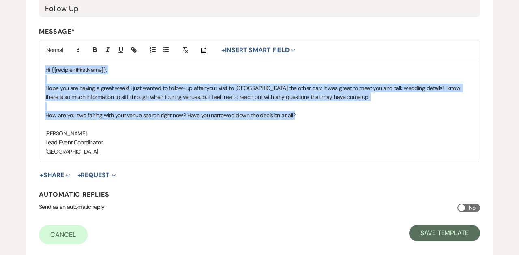
drag, startPoint x: 294, startPoint y: 115, endPoint x: 43, endPoint y: 67, distance: 255.5
click at [43, 67] on div "Hi {{recipientFirstName}}, Hope you are having a great week! I just wanted to f…" at bounding box center [259, 110] width 440 height 101
copy div "Hi {{recipientFirstName}}, Hope you are having a great week! I just wanted to f…"
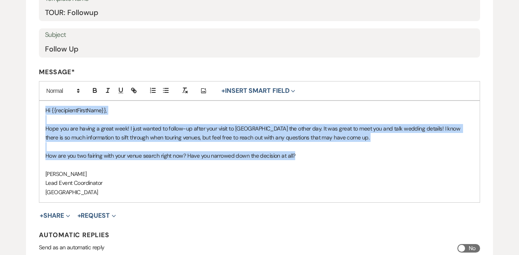
scroll to position [150, 0]
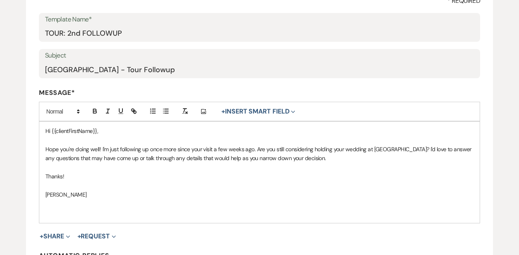
scroll to position [131, 0]
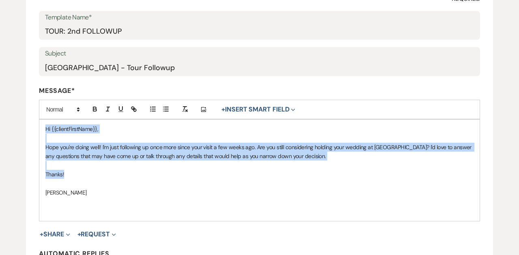
drag, startPoint x: 76, startPoint y: 176, endPoint x: 45, endPoint y: 122, distance: 62.1
click at [45, 122] on div "Hi {{clientFirstName}}, Hope you're doing well! I'm just following up once more…" at bounding box center [259, 170] width 440 height 101
copy div "Hi {{clientFirstName}}, Hope you're doing well! I'm just following up once more…"
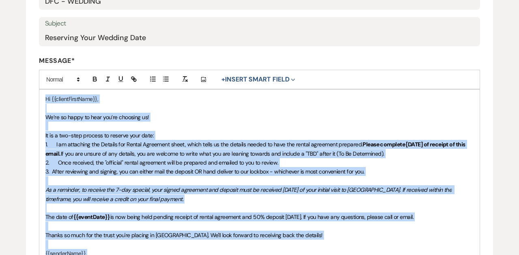
scroll to position [167, 0]
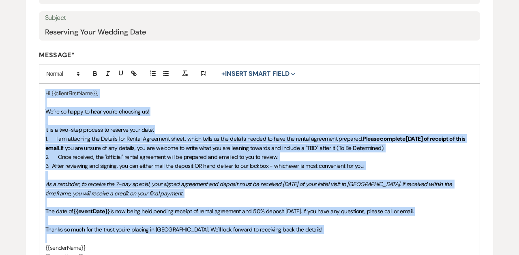
drag, startPoint x: 45, startPoint y: 123, endPoint x: 79, endPoint y: 234, distance: 115.9
click at [79, 234] on div "Hi {{clientFirstName}}, We’re so happy to hear you’re choosing us! It is a two-…" at bounding box center [259, 175] width 440 height 182
copy div "Hi {{clientFirstName}}, We’re so happy to hear you’re choosing us! It is a two-…"
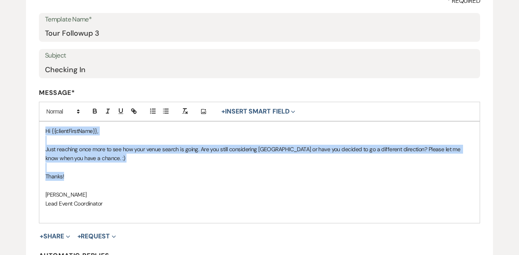
drag, startPoint x: 73, startPoint y: 171, endPoint x: 52, endPoint y: 123, distance: 52.5
click at [52, 123] on div "Hi {{clientFirstName}}, Just reaching once more to see how your venue search is…" at bounding box center [259, 172] width 440 height 101
copy div "Hi {{clientFirstName}}, Just reaching once more to see how your venue search is…"
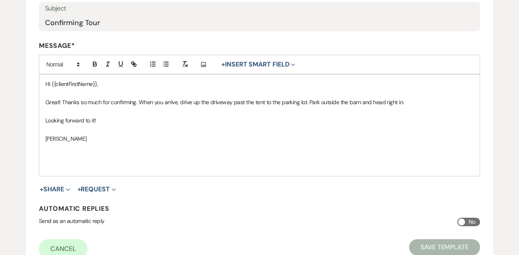
scroll to position [189, 0]
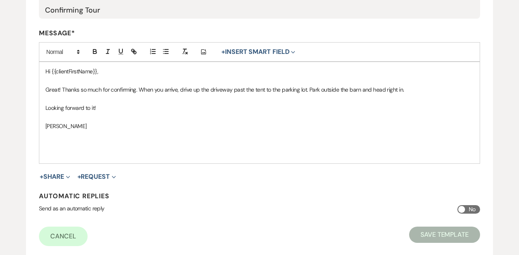
click at [135, 90] on p "Great! Thanks so much for confirming. When you arrive, drive up the driveway pa…" at bounding box center [259, 89] width 428 height 9
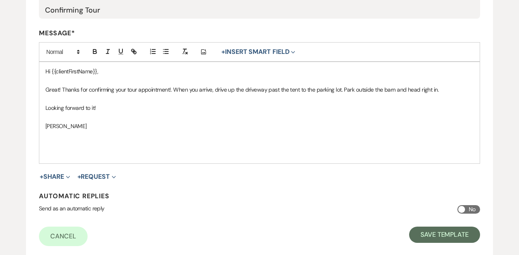
click at [346, 88] on p "Great! Thanks for confirming your tour appointment!. When you arrive, drive up …" at bounding box center [259, 89] width 428 height 9
drag, startPoint x: 101, startPoint y: 105, endPoint x: 40, endPoint y: 99, distance: 61.1
click at [40, 99] on div "Hi {{clientFirstName}}, Great! Thanks for confirming your tour appointment!. Wh…" at bounding box center [259, 112] width 440 height 101
click at [44, 105] on div "Hi {{clientFirstName}}, Great! Thanks for confirming your tour appointment!. Wh…" at bounding box center [259, 112] width 440 height 101
click at [101, 106] on p "Looking forward to it!" at bounding box center [259, 107] width 428 height 9
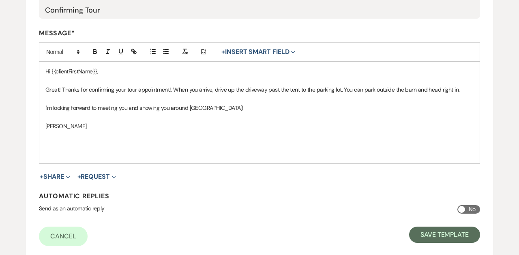
click at [78, 126] on p "Aimee" at bounding box center [259, 126] width 428 height 9
drag, startPoint x: 257, startPoint y: 106, endPoint x: 41, endPoint y: 61, distance: 220.7
click at [41, 62] on div "Hi {{clientFirstName}}, Great! Thanks for confirming your tour appointment!. Wh…" at bounding box center [259, 112] width 440 height 101
copy div "Hi {{clientFirstName}}, Great! Thanks for confirming your tour appointment!. Wh…"
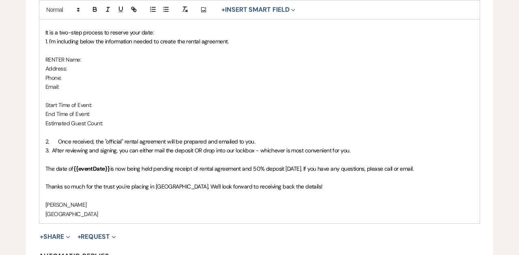
scroll to position [263, 0]
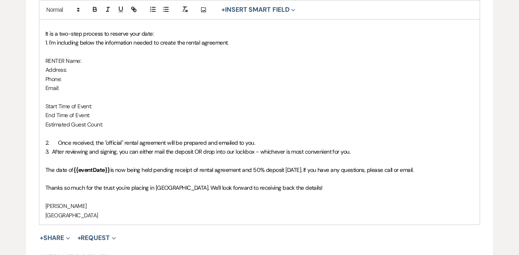
click at [286, 183] on p "Thanks so much for the trust you're placing in [GEOGRAPHIC_DATA]. We'll look fo…" at bounding box center [259, 187] width 428 height 9
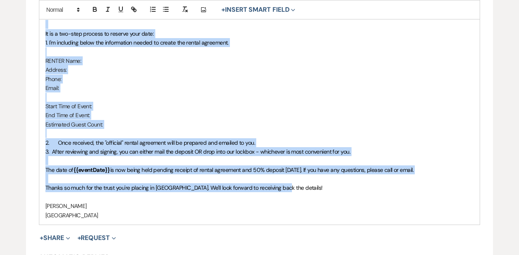
drag, startPoint x: 286, startPoint y: 182, endPoint x: 41, endPoint y: 25, distance: 290.5
click at [41, 25] on div "Hi {{clientFirstName}}, We’re so happy you’re choosing us! It is a two-step pro…" at bounding box center [259, 106] width 440 height 237
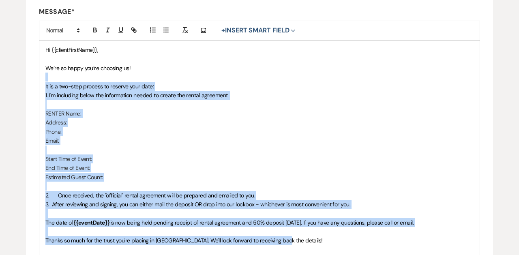
scroll to position [206, 0]
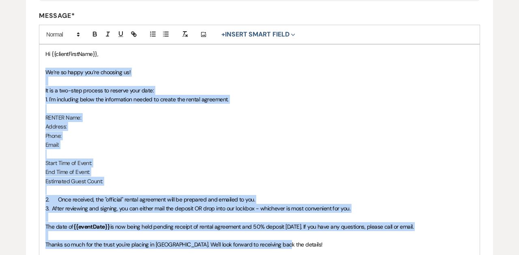
click at [45, 71] on span "We’re so happy you’re choosing us!" at bounding box center [87, 72] width 85 height 7
copy div "We’re so happy you’re choosing us! It is a two-step process to reserve your dat…"
click at [45, 53] on div "Hi {{clientFirstName}}, We’re so happy you’re choosing us! It is a two-step pro…" at bounding box center [259, 163] width 440 height 237
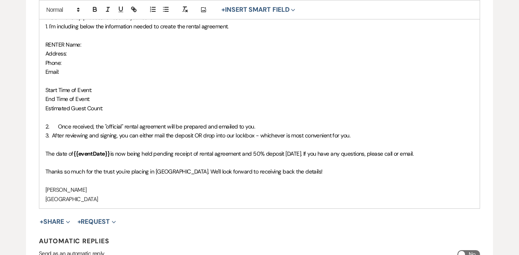
scroll to position [288, 0]
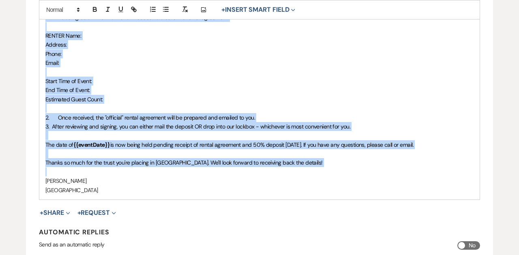
drag, startPoint x: 43, startPoint y: 52, endPoint x: 131, endPoint y: 165, distance: 143.1
click at [131, 165] on div "Hi {{clientFirstName}}, We’re so happy you’re choosing us! It is a two-step pro…" at bounding box center [259, 81] width 440 height 237
copy div "Hi {{clientFirstName}}, We’re so happy you’re choosing us! It is a two-step pro…"
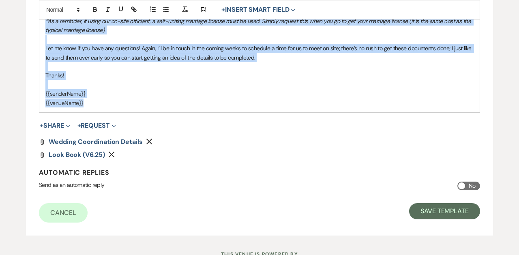
scroll to position [512, 0]
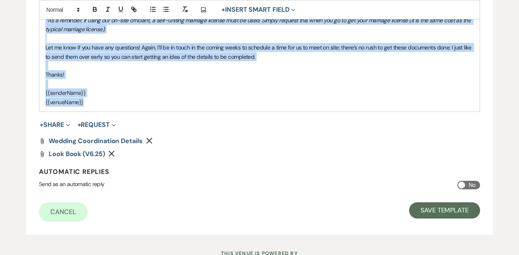
drag, startPoint x: 45, startPoint y: 64, endPoint x: 116, endPoint y: 176, distance: 132.0
copy div "Lo {{ipsumdOlorsItam}}, Cons adi’el seddo eius tem incididu ut labor etdolore! …"
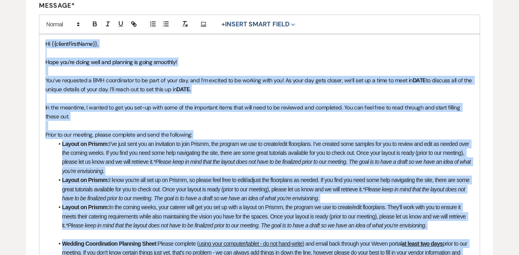
scroll to position [210, 0]
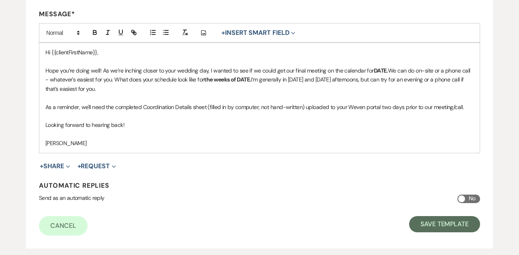
scroll to position [209, 0]
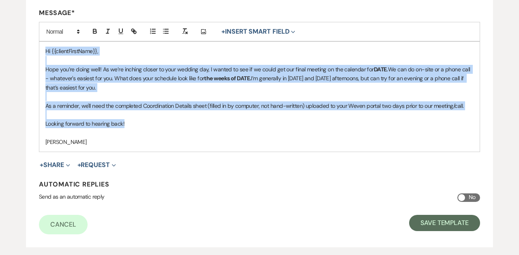
drag, startPoint x: 133, startPoint y: 123, endPoint x: 41, endPoint y: 44, distance: 121.3
click at [41, 42] on div "Hi {{clientFirstName}}, Hope you’re doing well! As we’re inching closer to your…" at bounding box center [259, 96] width 440 height 109
copy div "Hi {{clientFirstName}}, Hope you’re doing well! As we’re inching closer to your…"
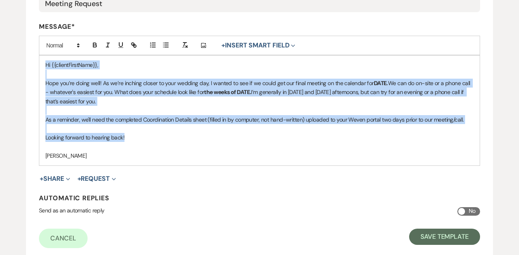
scroll to position [165, 0]
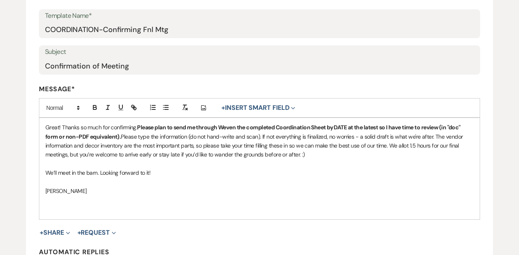
scroll to position [151, 0]
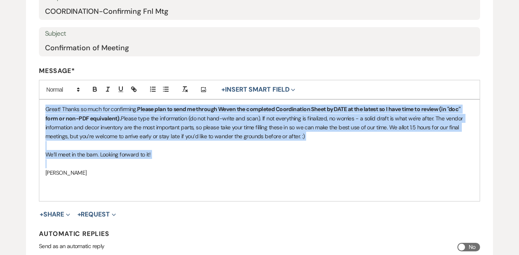
drag, startPoint x: 45, startPoint y: 107, endPoint x: 77, endPoint y: 161, distance: 62.9
click at [77, 161] on div "Great! Thanks so much for confirming. Please plan to send me through Weven the …" at bounding box center [259, 150] width 440 height 101
copy div "Great! Thanks so much for confirming. Please plan to send me through Weven the …"
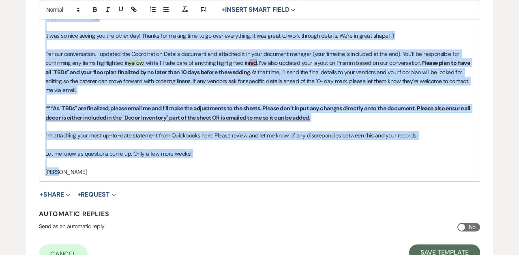
scroll to position [246, 0]
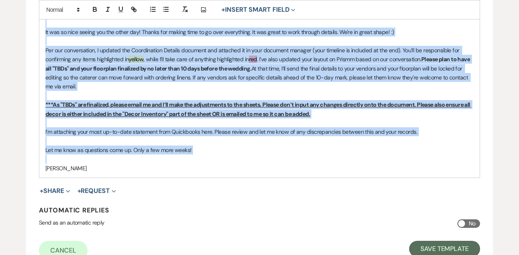
drag, startPoint x: 45, startPoint y: 136, endPoint x: 124, endPoint y: 157, distance: 82.2
click at [124, 157] on div "Hi {{clientFirstName}}, It was so nice seeing you the other day! Thanks for mak…" at bounding box center [259, 90] width 440 height 173
copy div "Lo {{ipsumdOlorsItam}}, Co adi el sedd eiusmo tem inc utlab etd! Magnaa eni adm…"
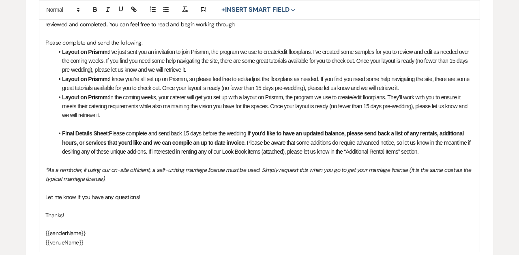
scroll to position [264, 0]
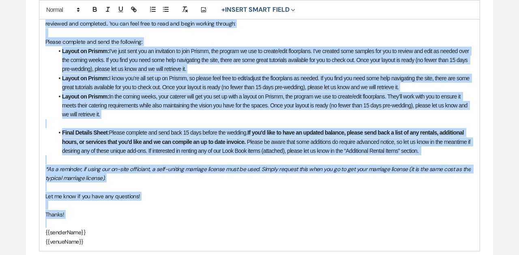
drag, startPoint x: 74, startPoint y: 215, endPoint x: 38, endPoint y: 6, distance: 211.9
click at [38, 6] on form "Edit Message Template This template was created on [DATE] * Required Template N…" at bounding box center [259, 81] width 467 height 532
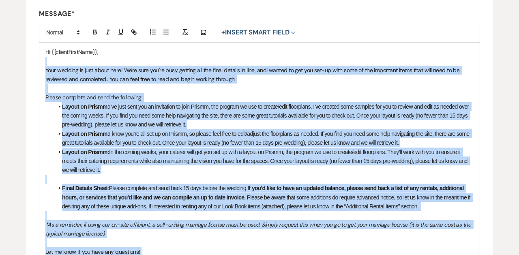
scroll to position [207, 0]
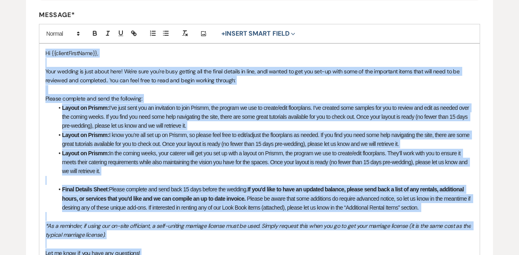
click at [45, 49] on p "Hi {{clientFirstName}}," at bounding box center [259, 53] width 428 height 9
copy div "Lo {{ipsumdOlorsItam}}, Cons adipisc el sedd eiusm temp! In'ut labo etd'ma aliq…"
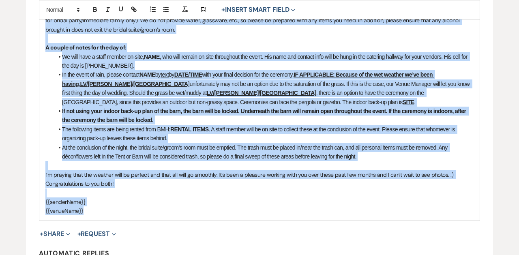
scroll to position [400, 0]
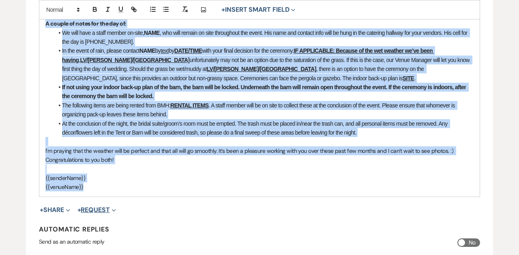
drag, startPoint x: 45, startPoint y: 65, endPoint x: 88, endPoint y: 203, distance: 144.3
copy div "Lo {{ipsumdOlorsItam}}, Co adipisc elitsed do eius tem inc! U labore et dolor m…"
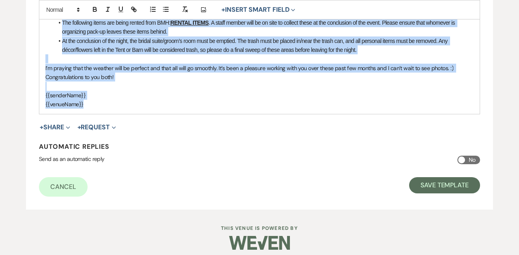
scroll to position [482, 0]
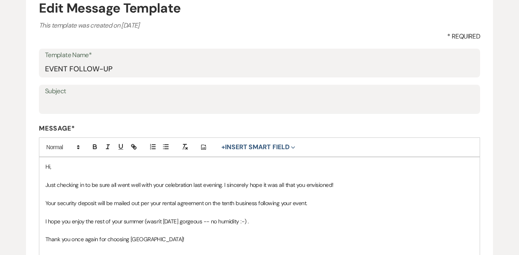
scroll to position [65, 0]
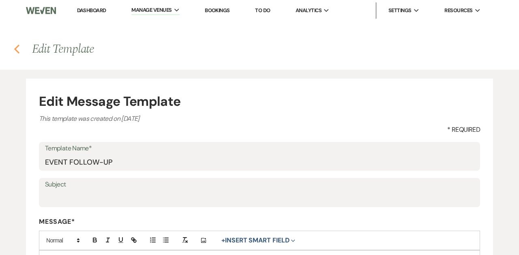
click at [16, 50] on use "button" at bounding box center [16, 49] width 5 height 9
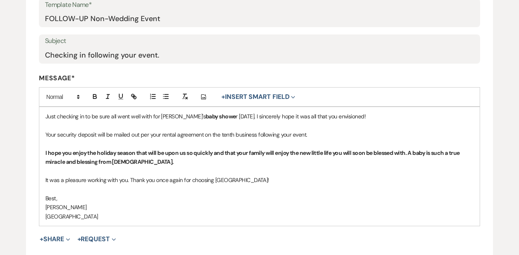
scroll to position [139, 0]
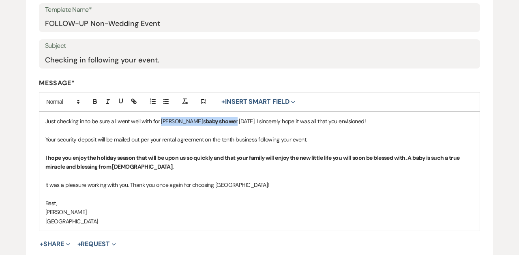
drag, startPoint x: 210, startPoint y: 121, endPoint x: 161, endPoint y: 118, distance: 49.1
click at [161, 118] on p "Just checking in to be sure all went well with for Alexa's baby showe r yesterd…" at bounding box center [259, 121] width 428 height 9
click at [217, 118] on p "Just checking in to be sure all went well with yesterday. I sincerely hope it w…" at bounding box center [259, 121] width 428 height 9
click at [282, 119] on p "Just checking in to be sure all went well with yesterday. I sincerely hope your…" at bounding box center [259, 121] width 428 height 9
click at [135, 157] on strong "I hope you enjoy the holiday season that will be upon us so quickly and that yo…" at bounding box center [252, 162] width 415 height 16
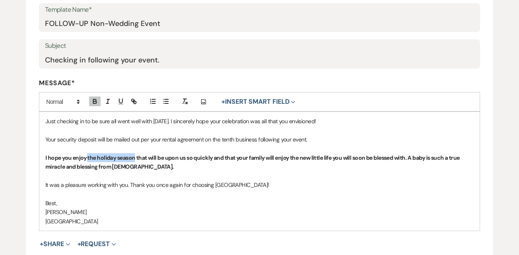
drag, startPoint x: 136, startPoint y: 158, endPoint x: 88, endPoint y: 154, distance: 47.6
click at [88, 154] on strong "I hope you enjoy the holiday season that will be upon us so quickly and that yo…" at bounding box center [252, 162] width 415 height 16
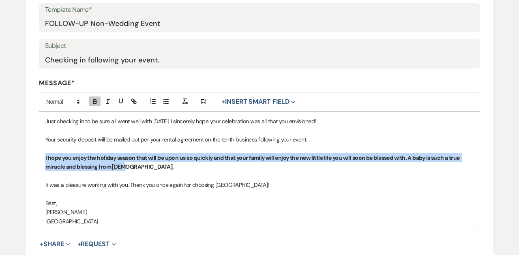
drag, startPoint x: 129, startPoint y: 165, endPoint x: 47, endPoint y: 151, distance: 83.8
click at [47, 153] on p "I hope you enjoy the holiday season that will be upon us so quickly and that yo…" at bounding box center [259, 162] width 428 height 18
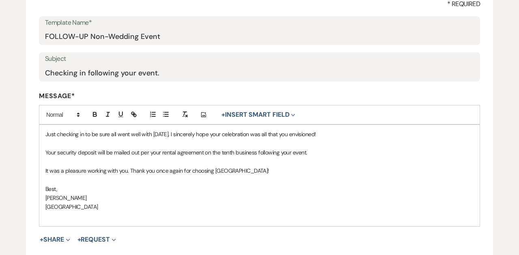
scroll to position [132, 0]
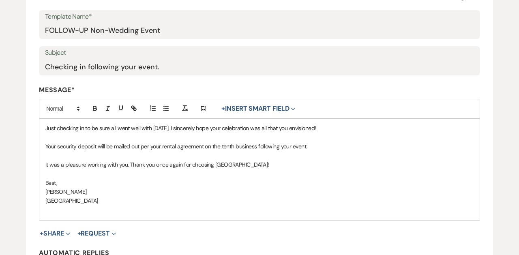
drag, startPoint x: 282, startPoint y: 163, endPoint x: 38, endPoint y: 120, distance: 247.9
click at [38, 120] on form "Edit Message Template This template was created on Nov 11, 2024 * Required Temp…" at bounding box center [259, 131] width 467 height 369
copy div "Just checking in to be sure all went well with yesterday. I sincerely hope your…"
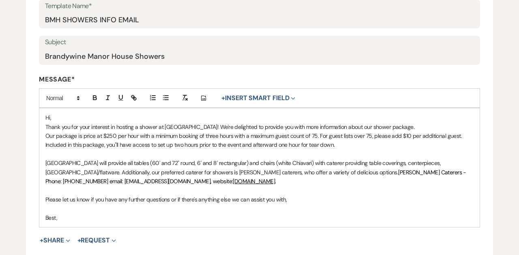
scroll to position [161, 0]
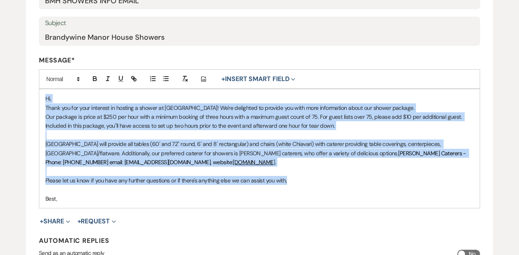
drag, startPoint x: 291, startPoint y: 180, endPoint x: 42, endPoint y: 92, distance: 264.3
click at [42, 92] on div "Hi, Thank you for your interest in hosting a shower at Brandywine Manor House! …" at bounding box center [259, 148] width 440 height 119
copy div "Hi, Thank you for your interest in hosting a shower at Brandywine Manor House! …"
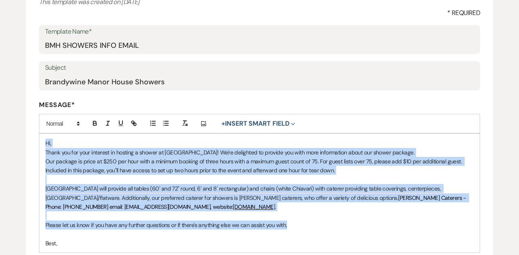
scroll to position [118, 0]
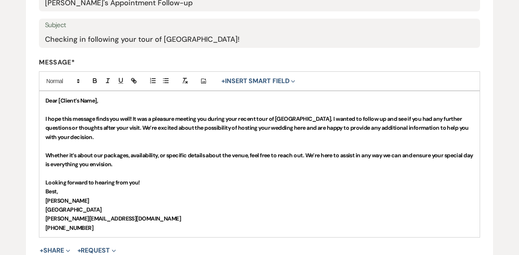
scroll to position [161, 0]
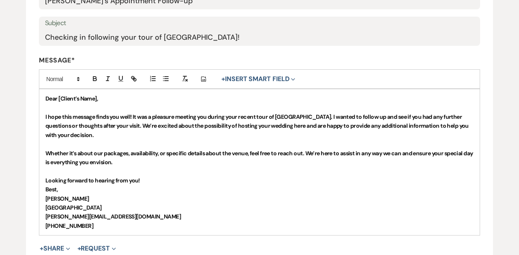
drag, startPoint x: 142, startPoint y: 180, endPoint x: 44, endPoint y: 93, distance: 130.7
click at [44, 93] on div "Dear [Client’s Name], I hope this message finds you well! It was a pleasure mee…" at bounding box center [259, 162] width 440 height 146
copy div "Dear [Client’s Name], I hope this message finds you well! It was a pleasure mee…"
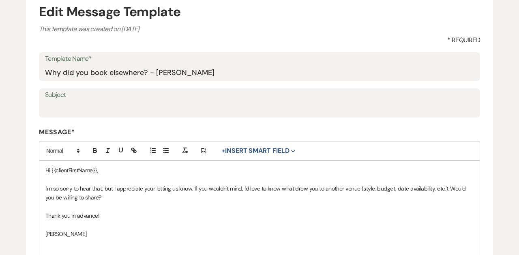
scroll to position [85, 0]
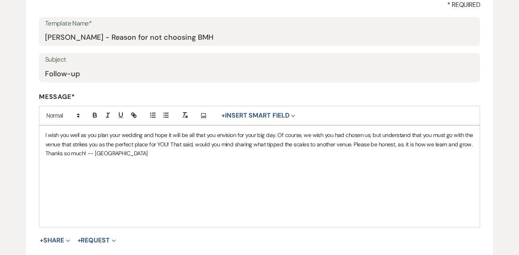
scroll to position [128, 0]
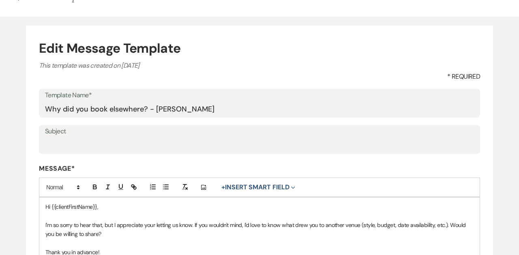
scroll to position [123, 0]
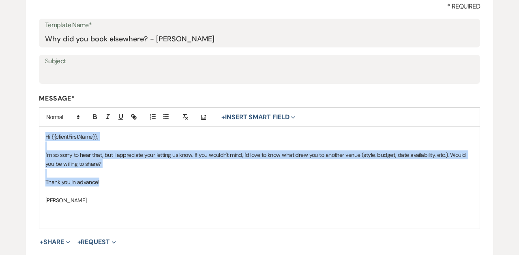
drag, startPoint x: 103, startPoint y: 183, endPoint x: 45, endPoint y: 127, distance: 80.6
click at [45, 127] on div "Hi {{clientFirstName}}, I'm so sorry to hear that, but I appreciate your lettin…" at bounding box center [259, 177] width 440 height 101
copy div "Hi {{clientFirstName}}, I'm so sorry to hear that, but I appreciate your lettin…"
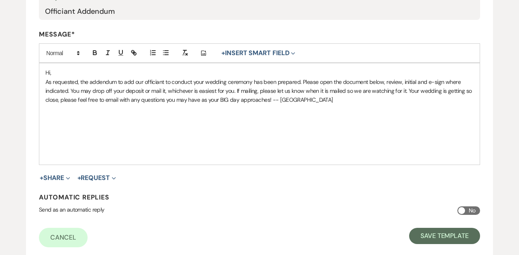
scroll to position [215, 0]
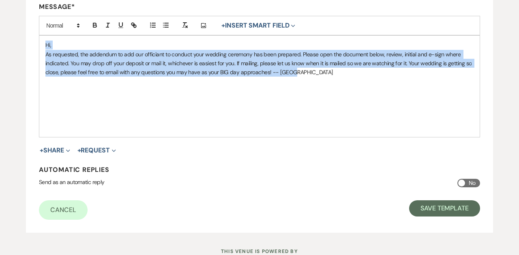
drag, startPoint x: 299, startPoint y: 71, endPoint x: 88, endPoint y: 28, distance: 215.7
click at [88, 28] on div "Message* Add Photo + Insert Smart Field Expand Event Date Sender Full Name Send…" at bounding box center [259, 69] width 441 height 135
copy div "Hi, As requested, the addendum to add our officiant to conduct your wedding cer…"
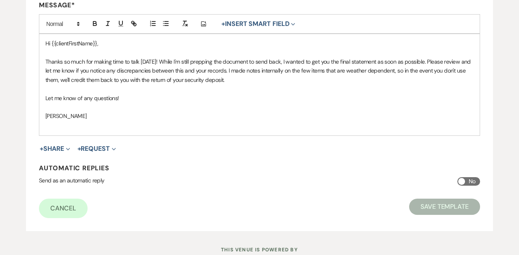
scroll to position [209, 0]
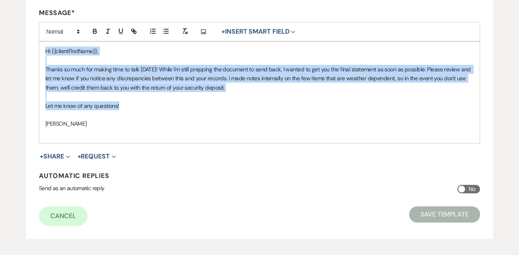
drag, startPoint x: 125, startPoint y: 103, endPoint x: 34, endPoint y: 36, distance: 112.2
click at [34, 36] on form "Edit Message Template This template was created on Mar 5, 2024 * Required Templ…" at bounding box center [259, 54] width 467 height 369
copy div "Hi {{clientFirstName}}, Thanks so much for making time to talk today! While I'm…"
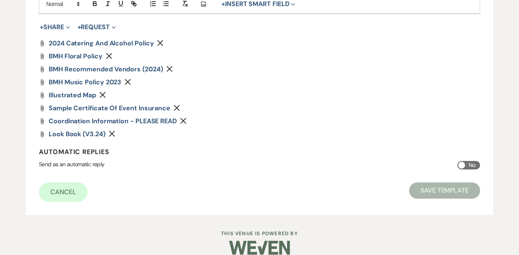
scroll to position [427, 0]
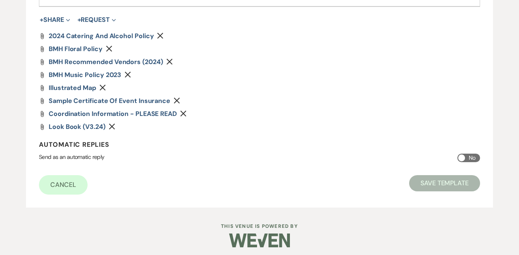
drag, startPoint x: 45, startPoint y: 127, endPoint x: 120, endPoint y: 133, distance: 75.3
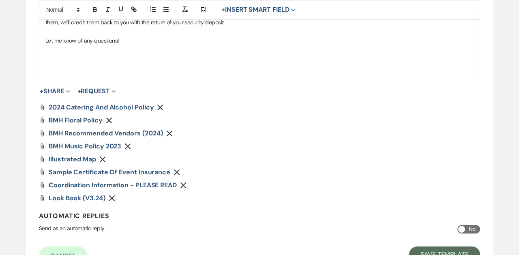
scroll to position [277, 0]
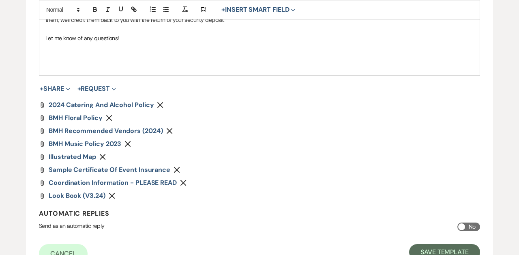
drag, startPoint x: 127, startPoint y: 196, endPoint x: 121, endPoint y: 196, distance: 6.1
click at [121, 196] on div "Attach File Look Book (v3.24) Remove" at bounding box center [259, 196] width 441 height 6
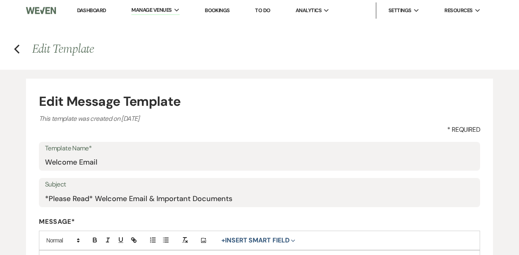
scroll to position [0, 0]
click at [16, 49] on use "button" at bounding box center [16, 49] width 5 height 9
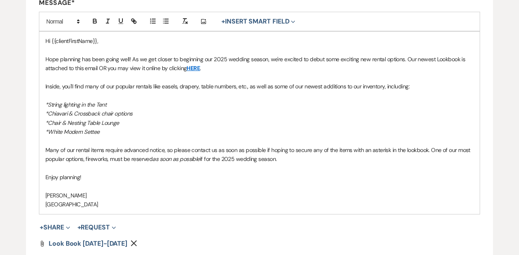
scroll to position [218, 0]
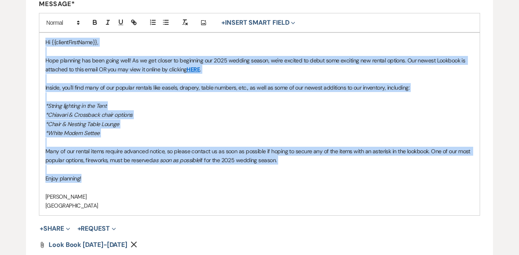
drag, startPoint x: 86, startPoint y: 178, endPoint x: 44, endPoint y: 42, distance: 142.7
click at [44, 42] on div "Hi {{clientFirstName}}, Hope planning has been going well! As we get closer to …" at bounding box center [259, 124] width 440 height 182
click at [148, 129] on p "*White Modern Settee" at bounding box center [259, 133] width 428 height 9
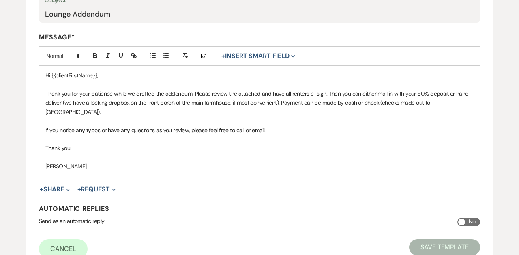
scroll to position [182, 0]
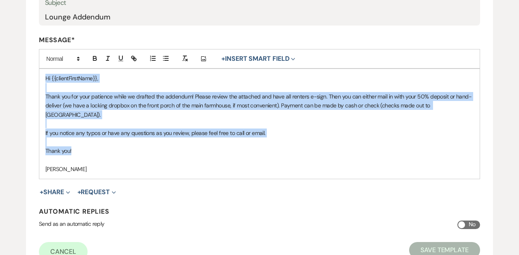
drag, startPoint x: 75, startPoint y: 149, endPoint x: 43, endPoint y: 66, distance: 88.9
click at [43, 66] on div "Message* Add Photo + Insert Smart Field Expand Event Date Sender Full Name Send…" at bounding box center [259, 107] width 441 height 143
copy div "Hi {{clientFirstName}}, Thank you for your patience while we drafted the addend…"
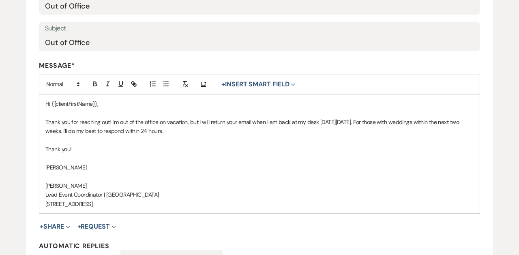
scroll to position [158, 0]
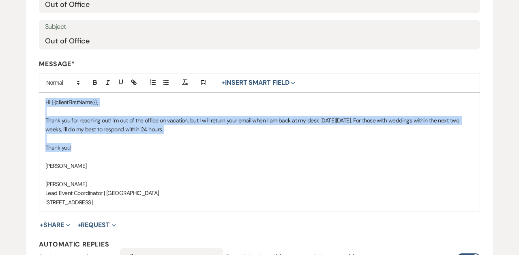
drag, startPoint x: 75, startPoint y: 146, endPoint x: 41, endPoint y: 94, distance: 62.4
click at [41, 94] on div "Hi {{clientFirstName}}, Thank you for reaching out! I'm out of the office on va…" at bounding box center [259, 152] width 440 height 119
copy div "Hi {{clientFirstName}}, Thank you for reaching out! I'm out of the office on va…"
